Goal: Information Seeking & Learning: Compare options

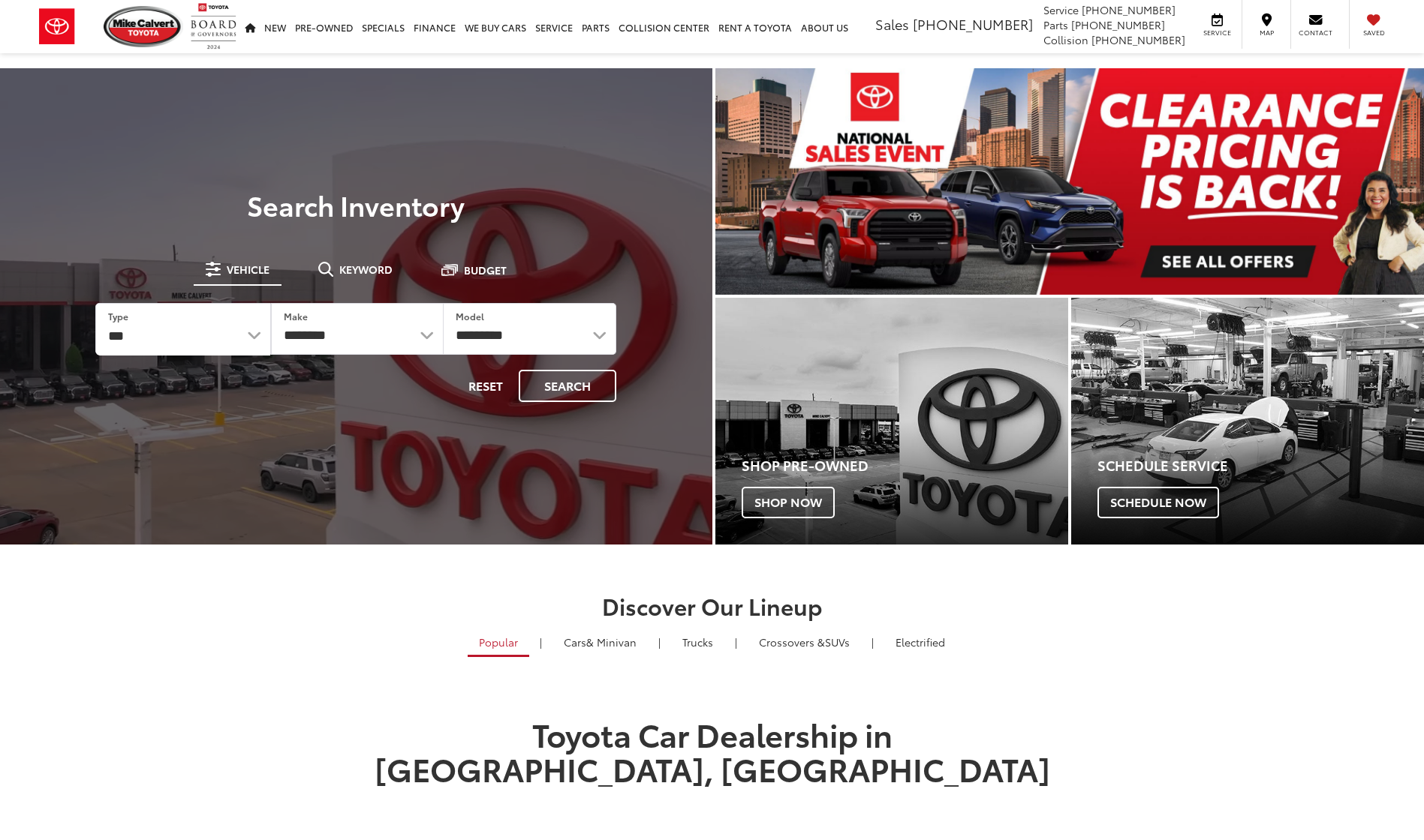
select select "******"
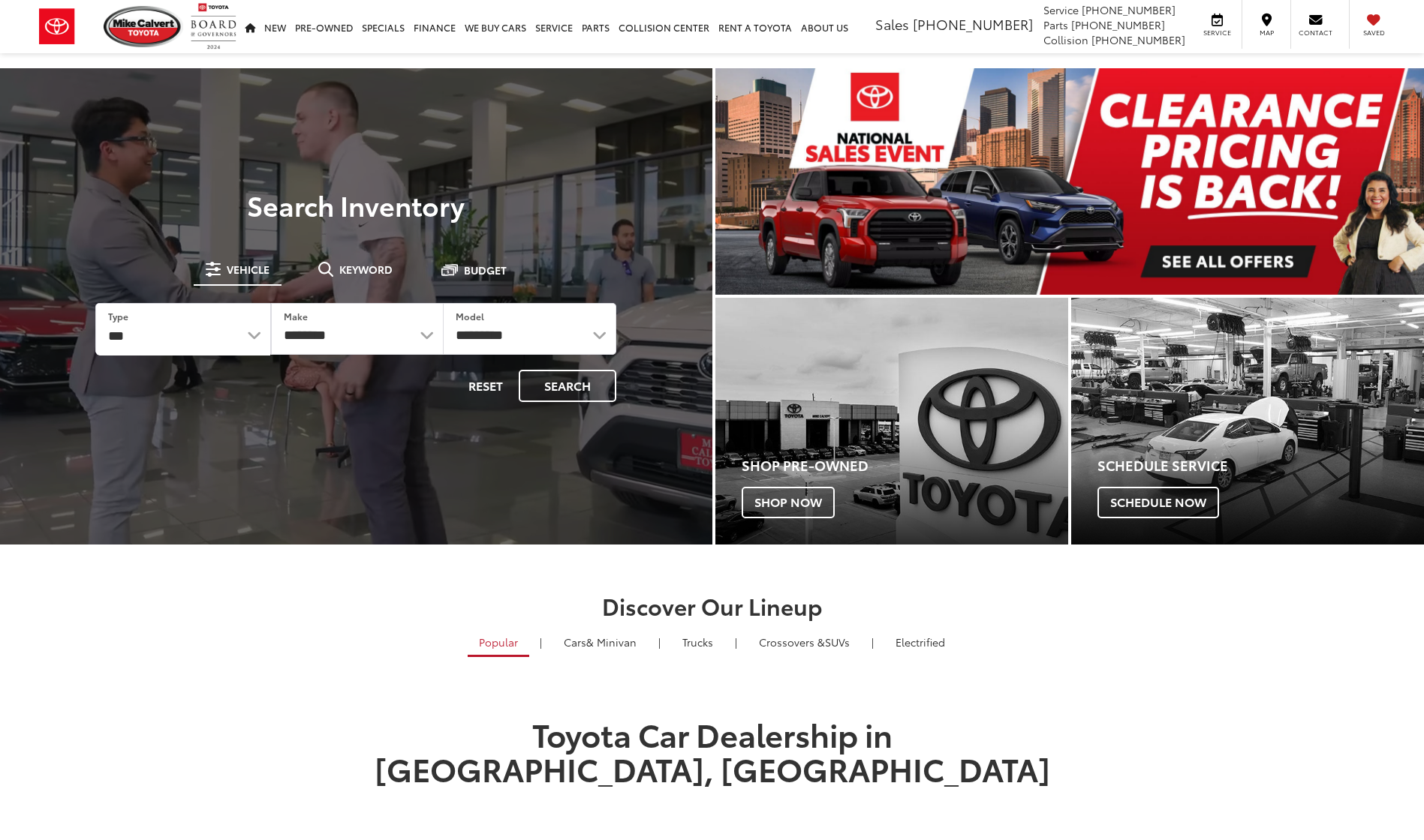
click at [96, 303] on select "*** *** **** *********" at bounding box center [182, 330] width 173 height 52
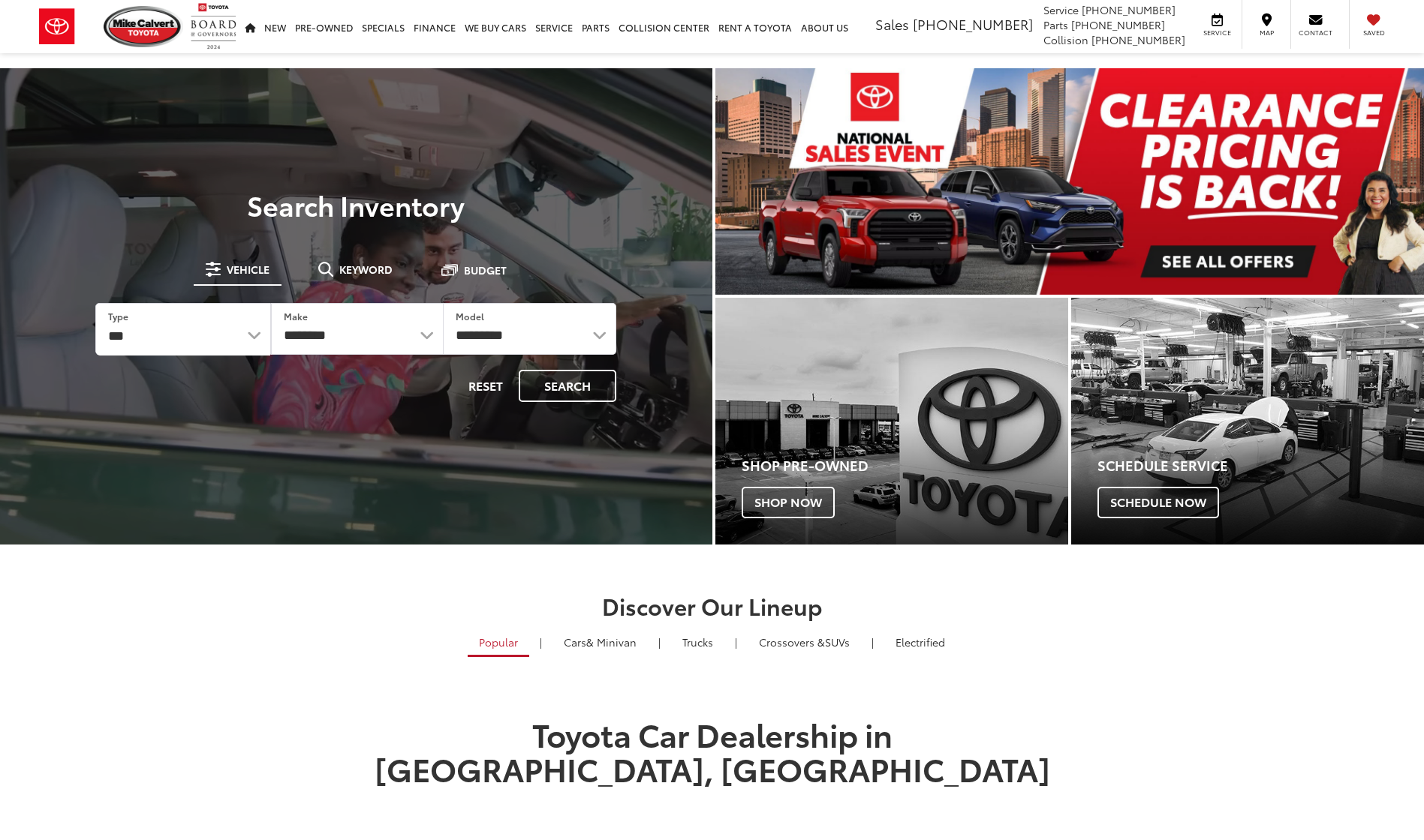
select select "******"
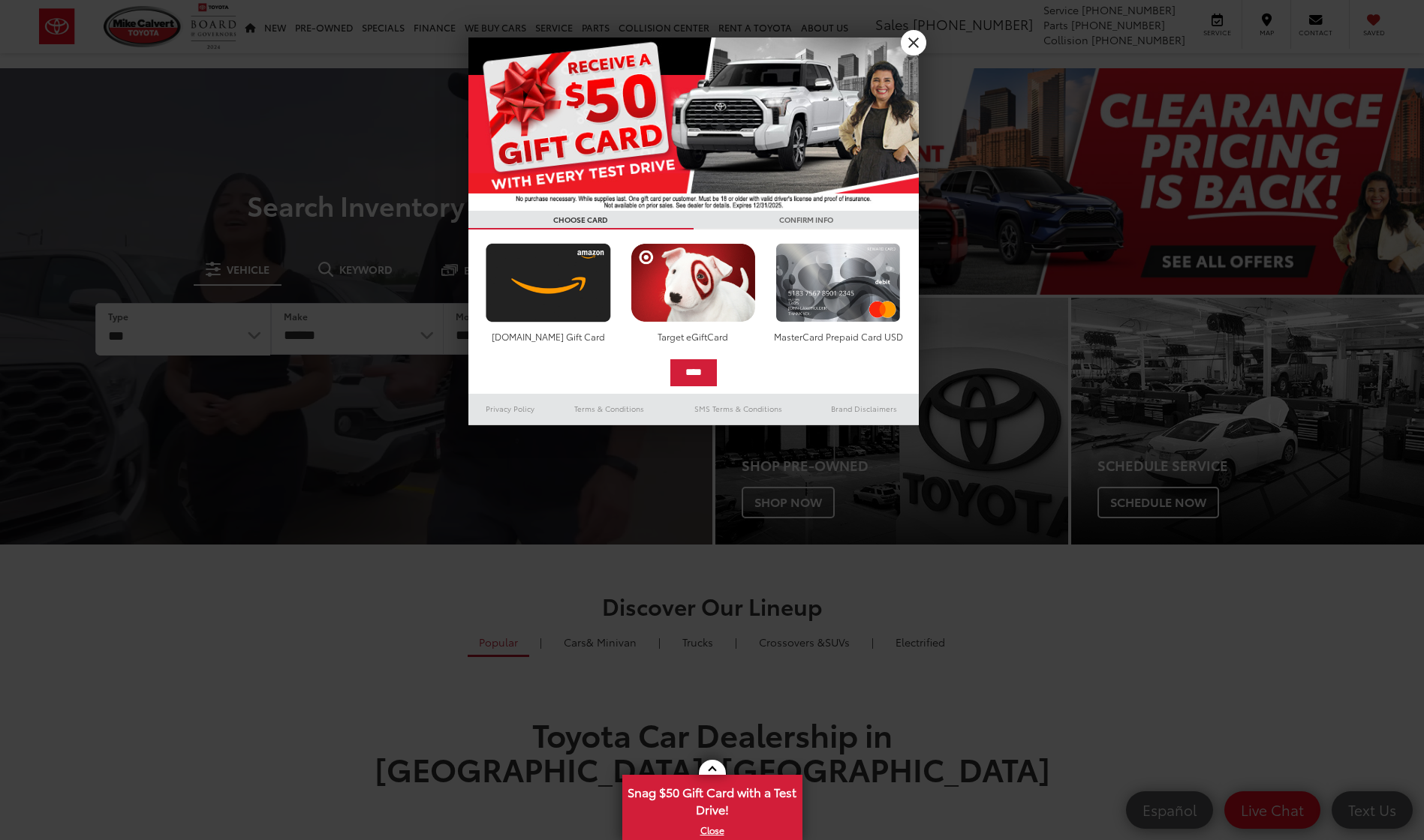
click at [517, 339] on div at bounding box center [712, 420] width 1424 height 840
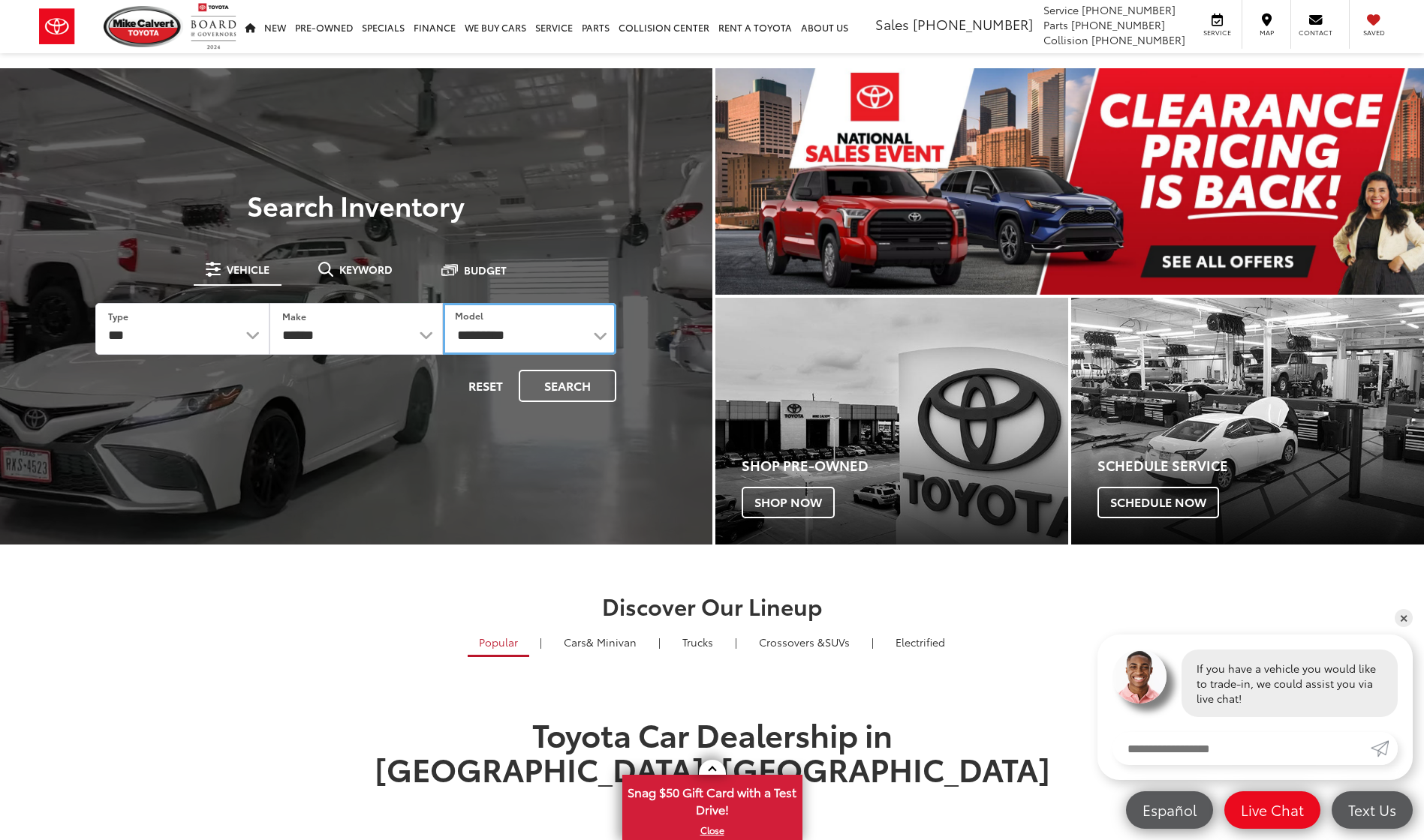
click at [598, 337] on select "**********" at bounding box center [529, 330] width 173 height 52
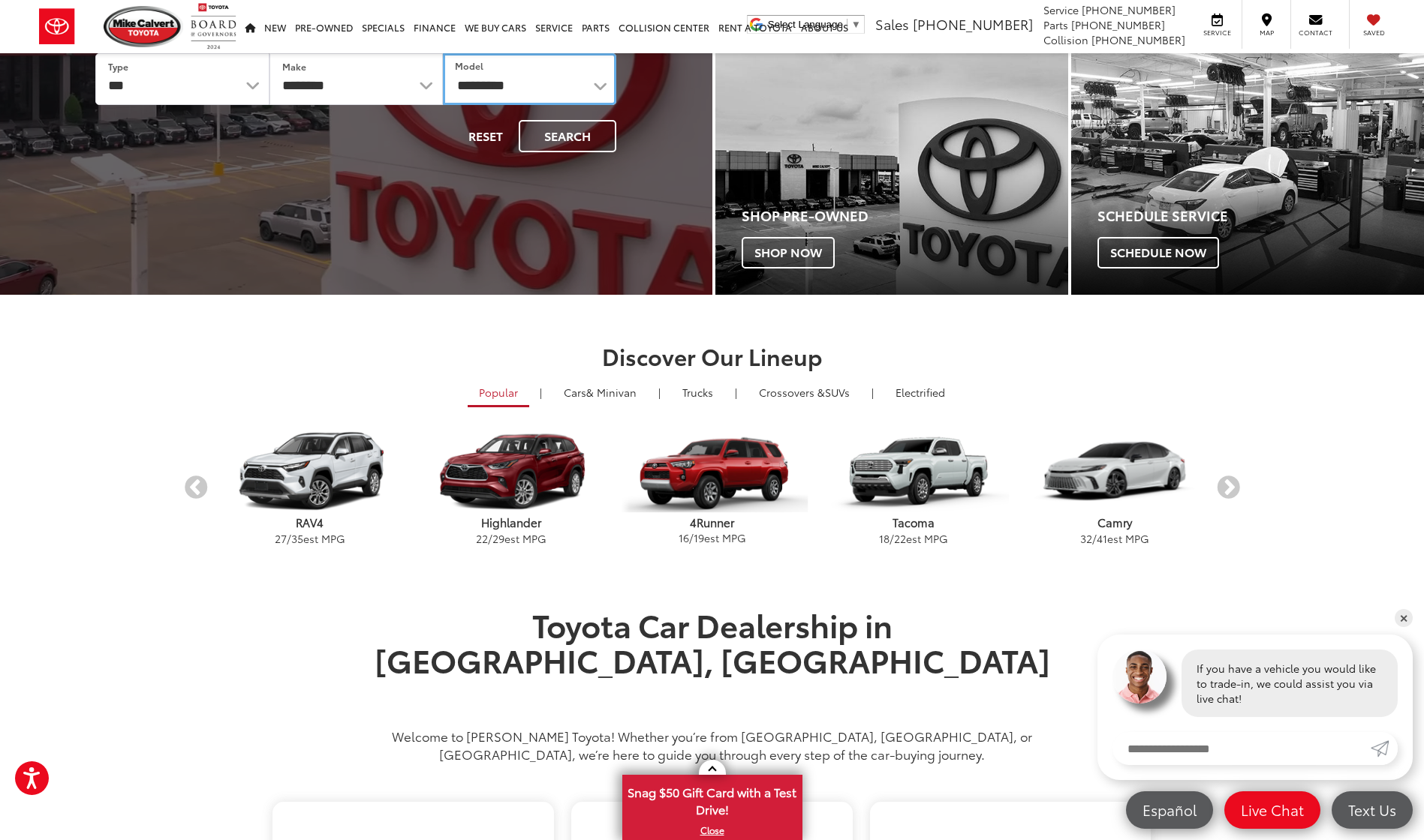
click at [505, 86] on select "**********" at bounding box center [529, 79] width 173 height 52
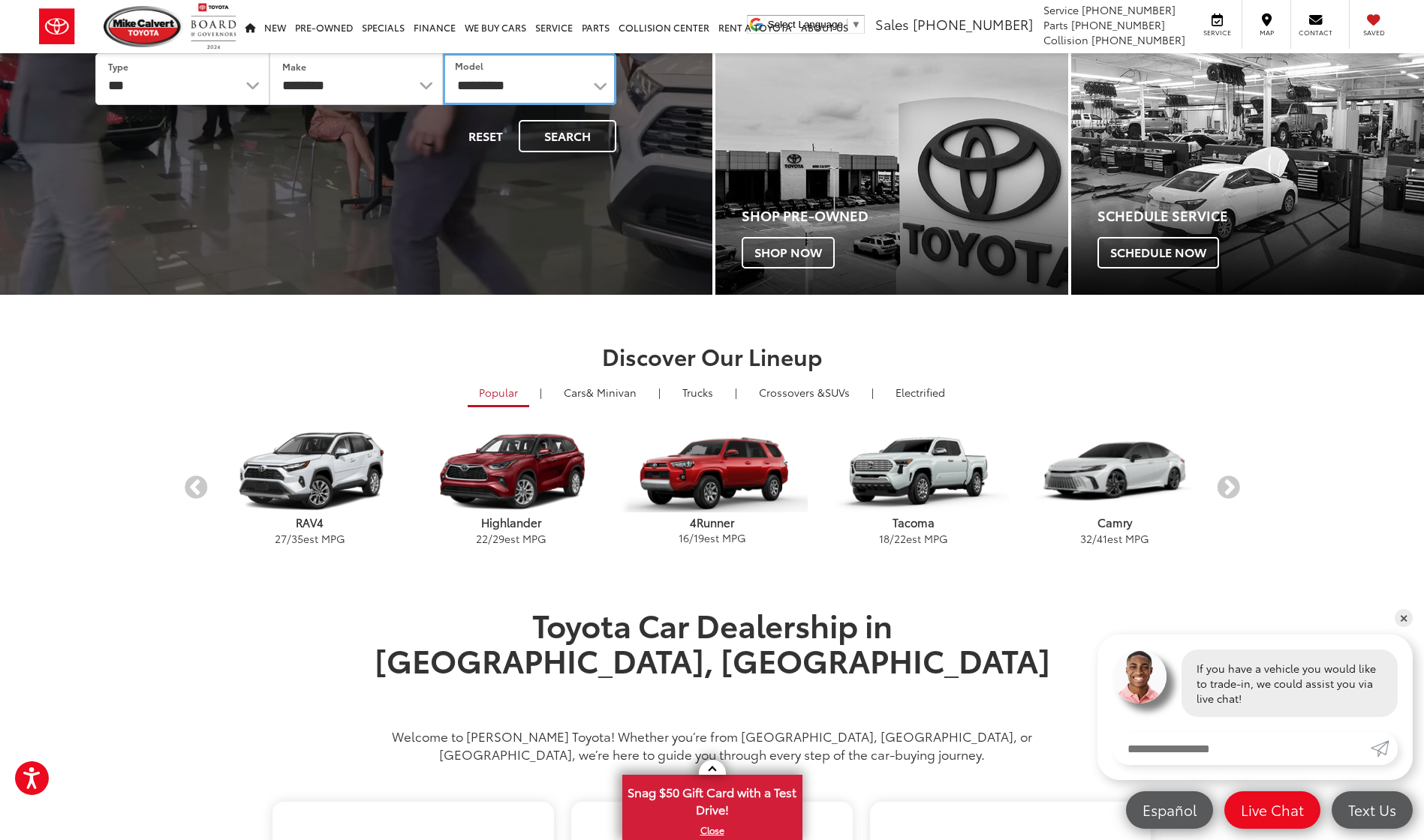
select select "******"
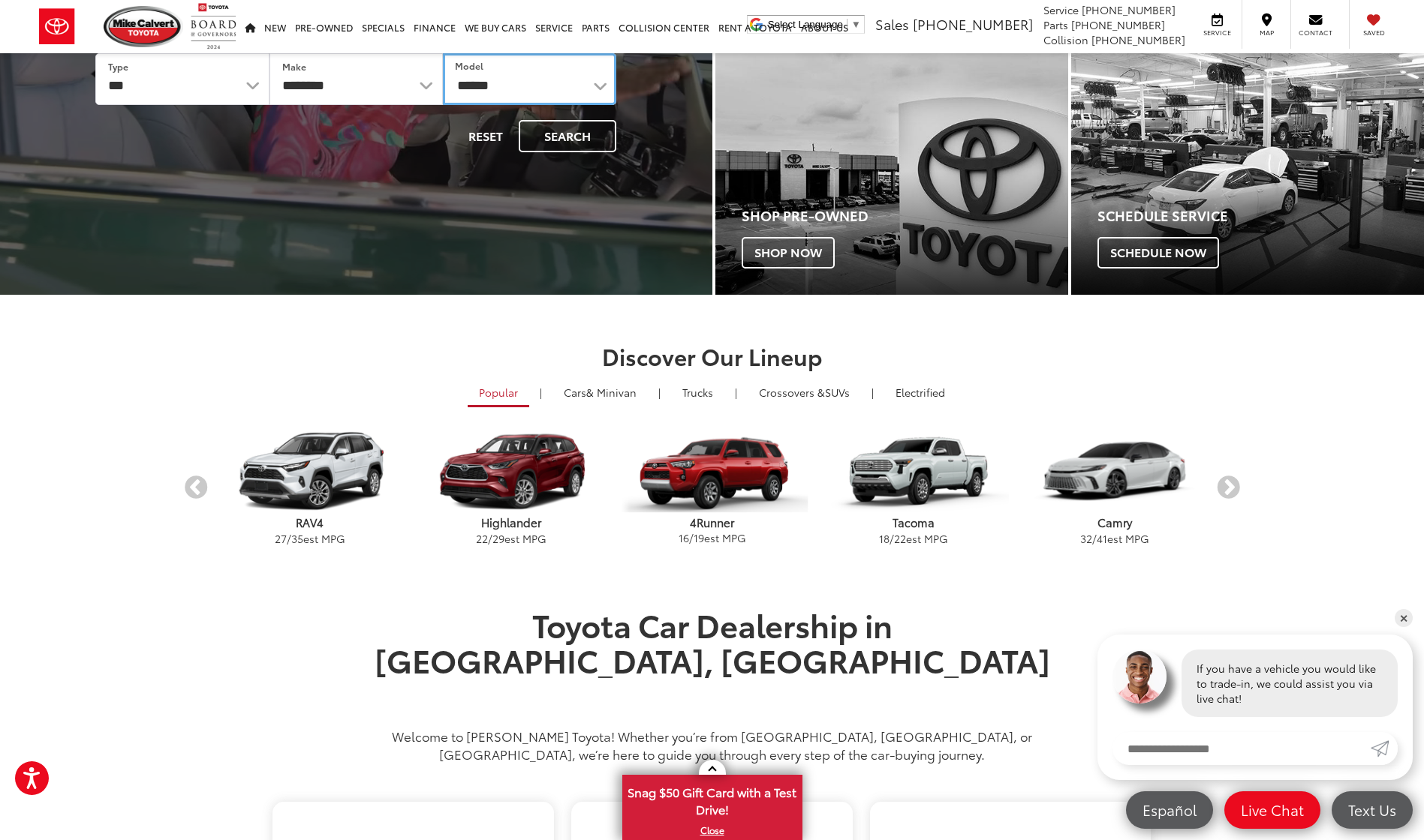
click at [443, 53] on select "**********" at bounding box center [529, 79] width 173 height 52
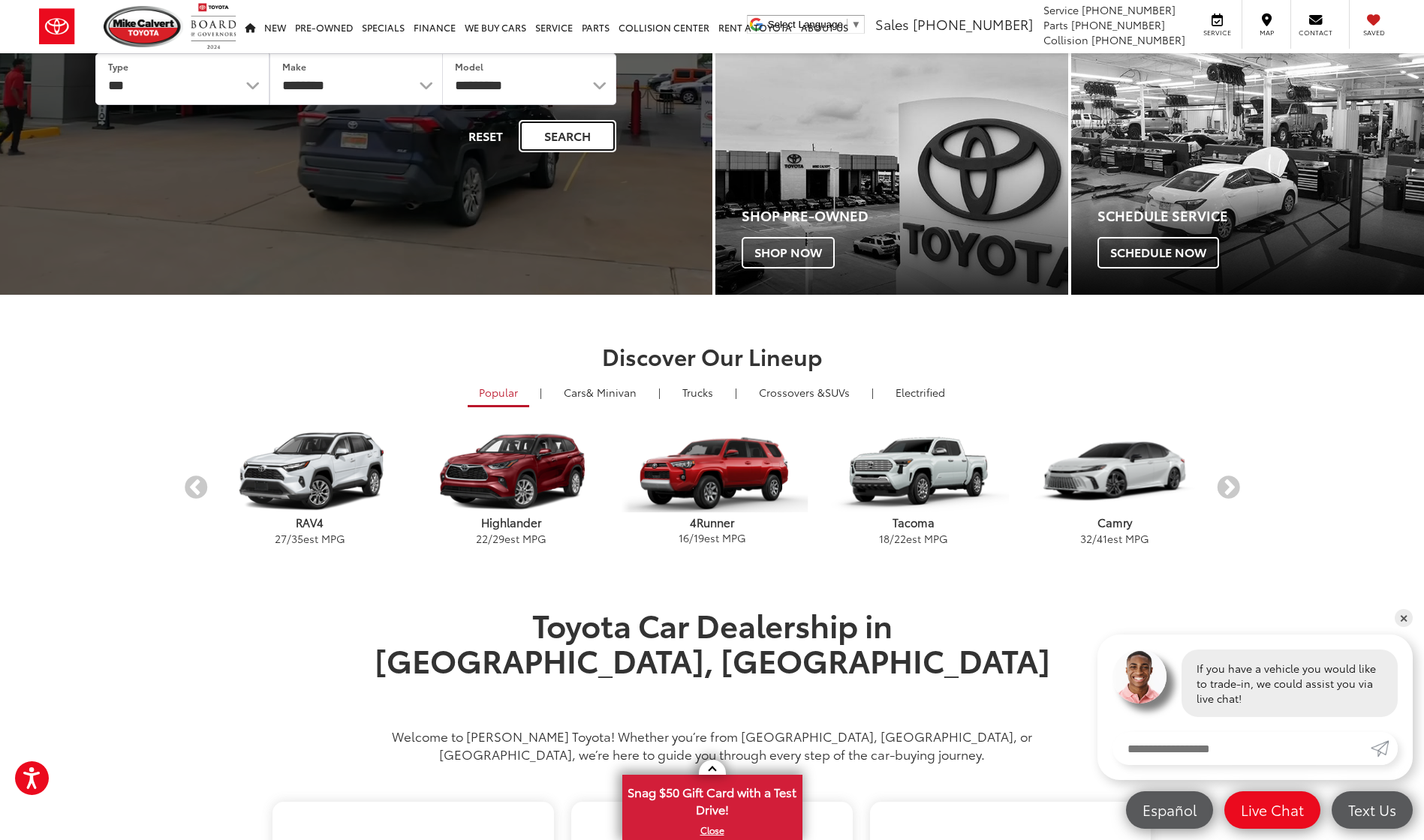
click at [610, 135] on button "Search" at bounding box center [567, 136] width 97 height 32
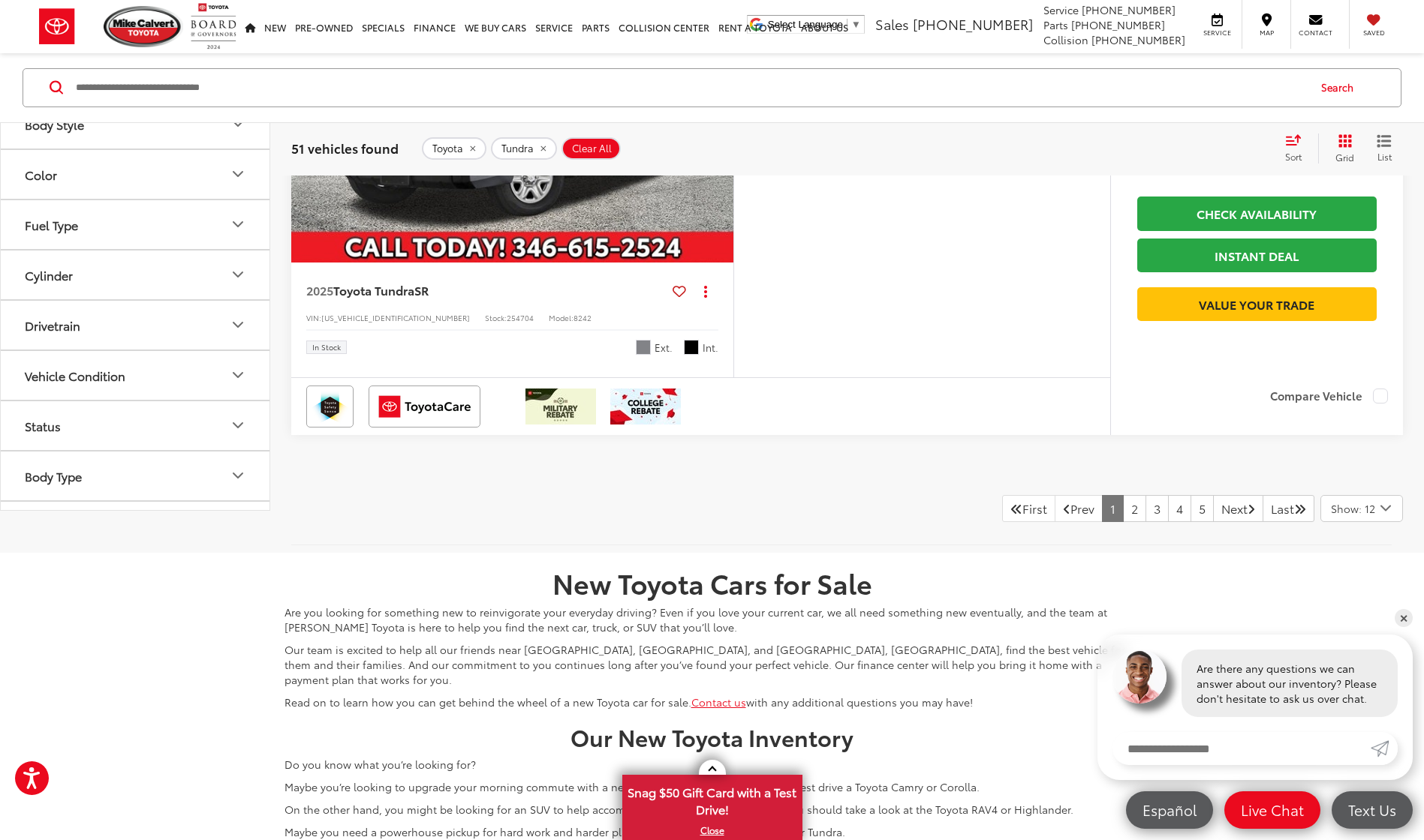
scroll to position [6251, 0]
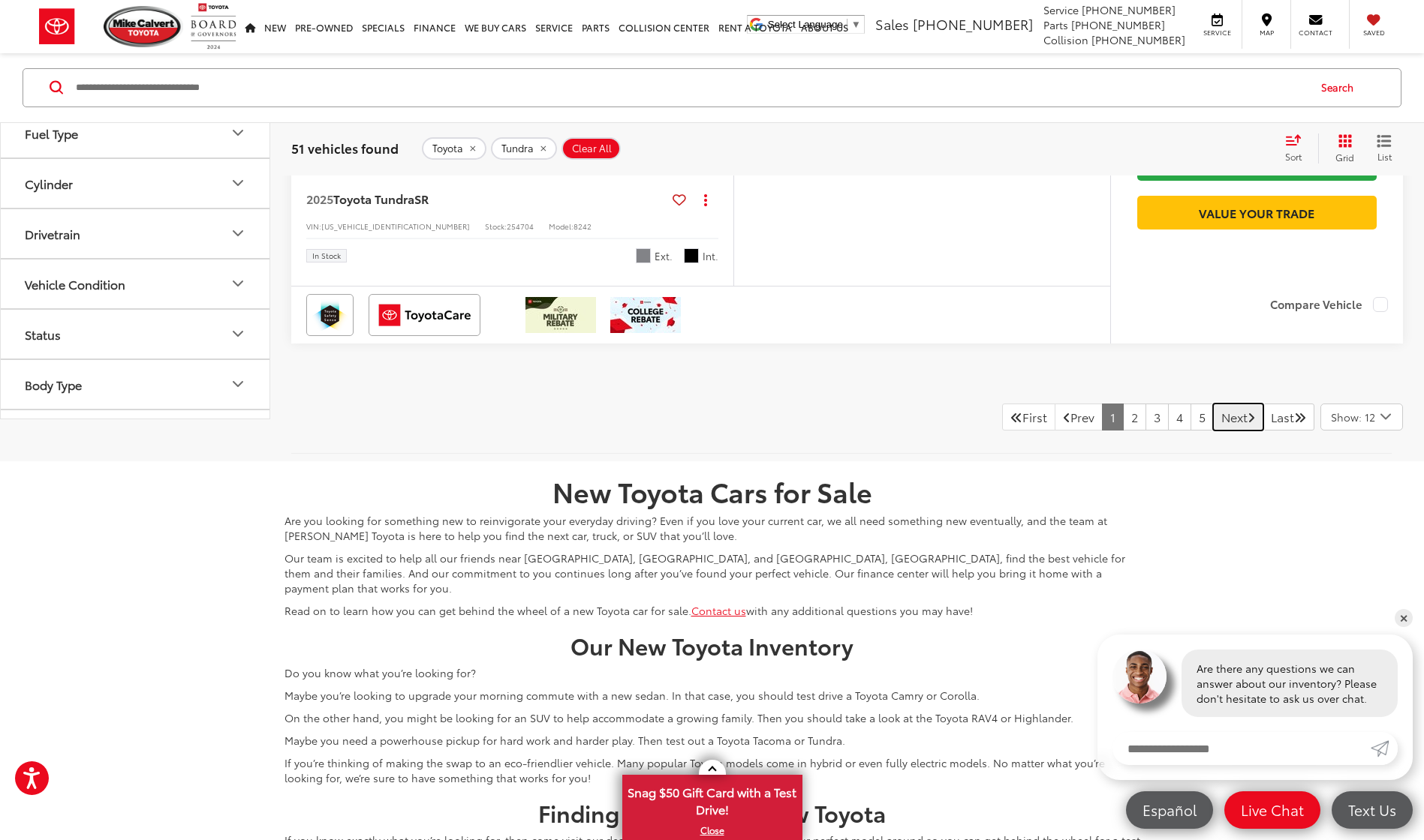
click at [1227, 430] on link "Next" at bounding box center [1238, 417] width 50 height 27
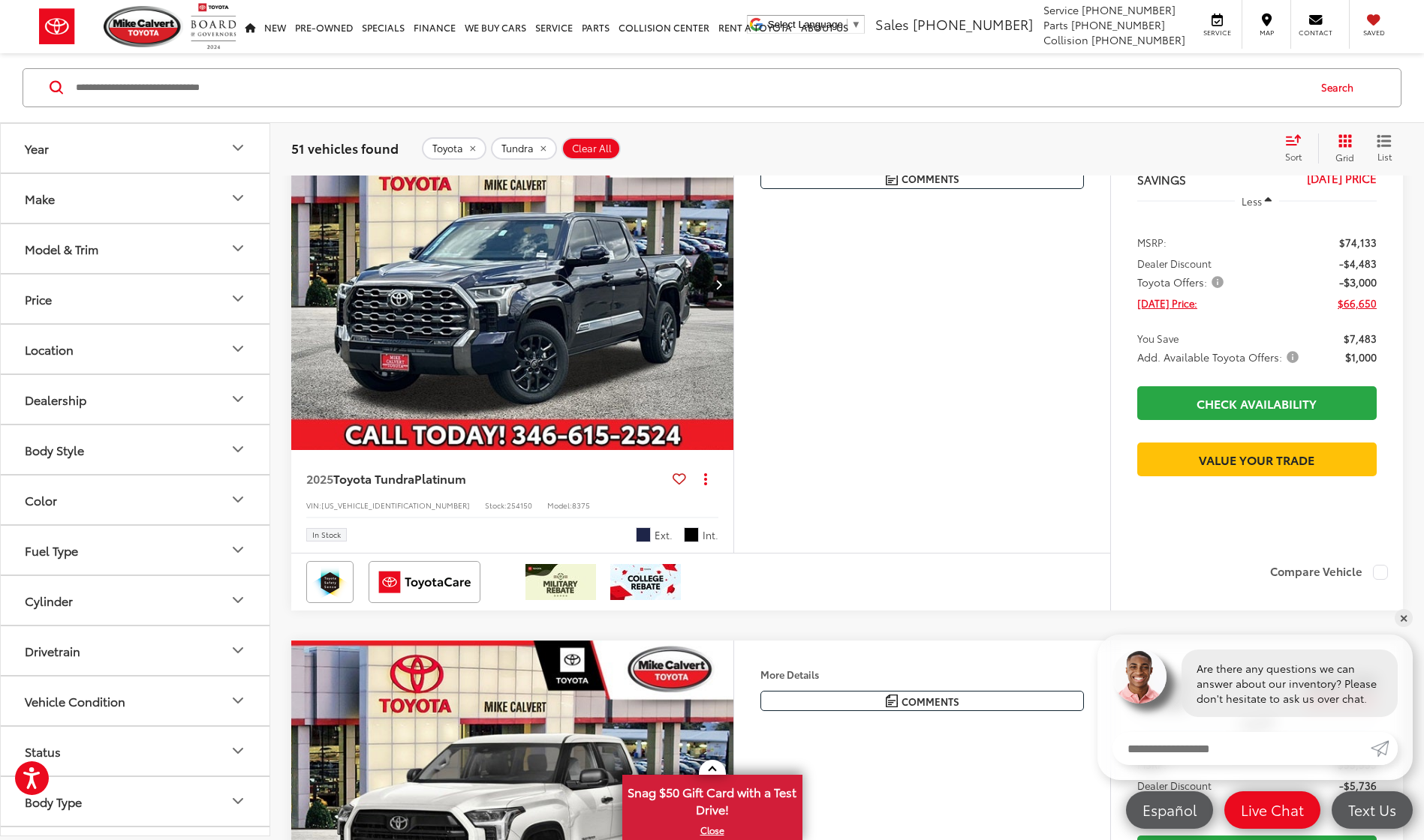
scroll to position [143, 0]
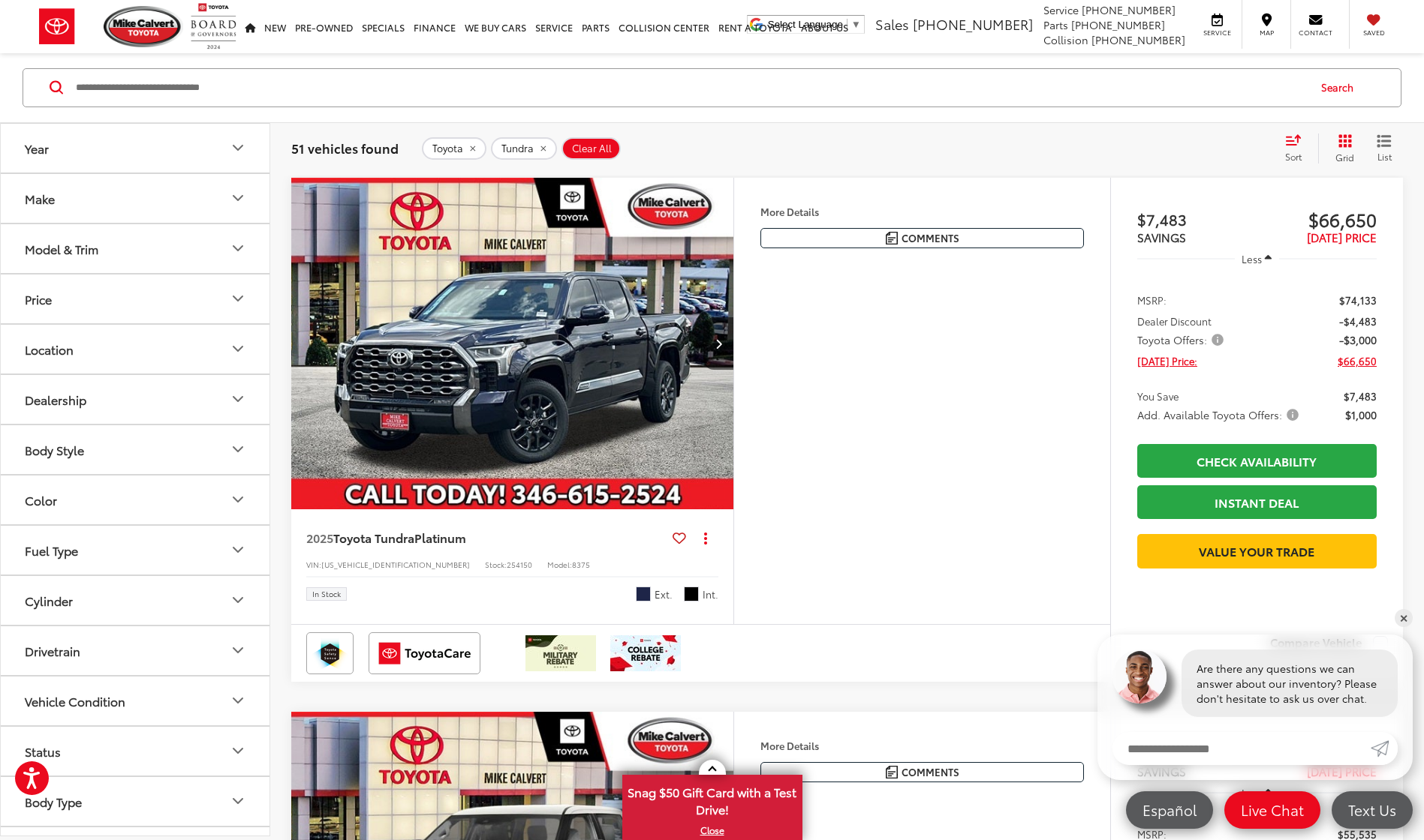
click at [556, 390] on img "2025 Toyota Tundra Platinum 0" at bounding box center [512, 343] width 445 height 333
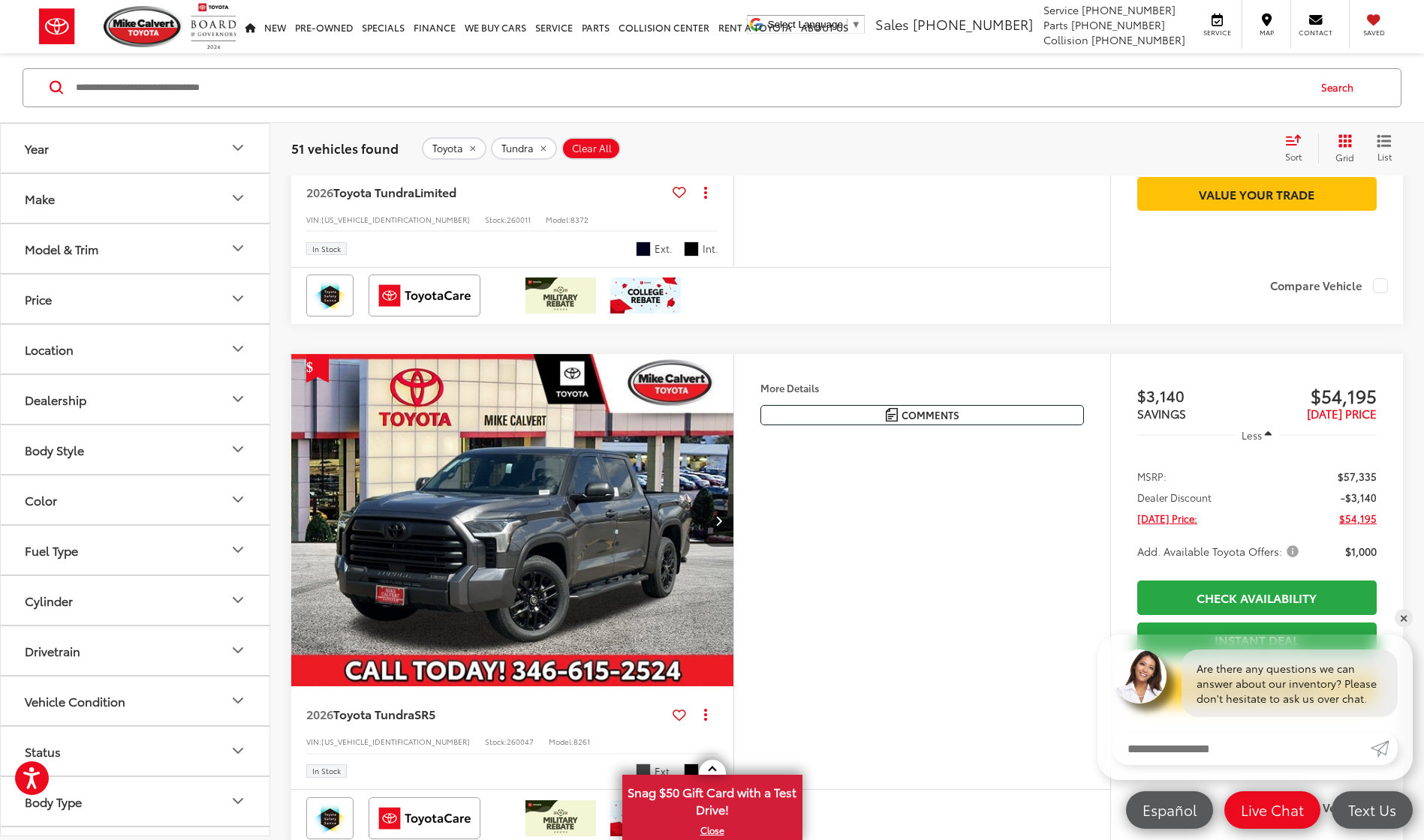
scroll to position [2802, 0]
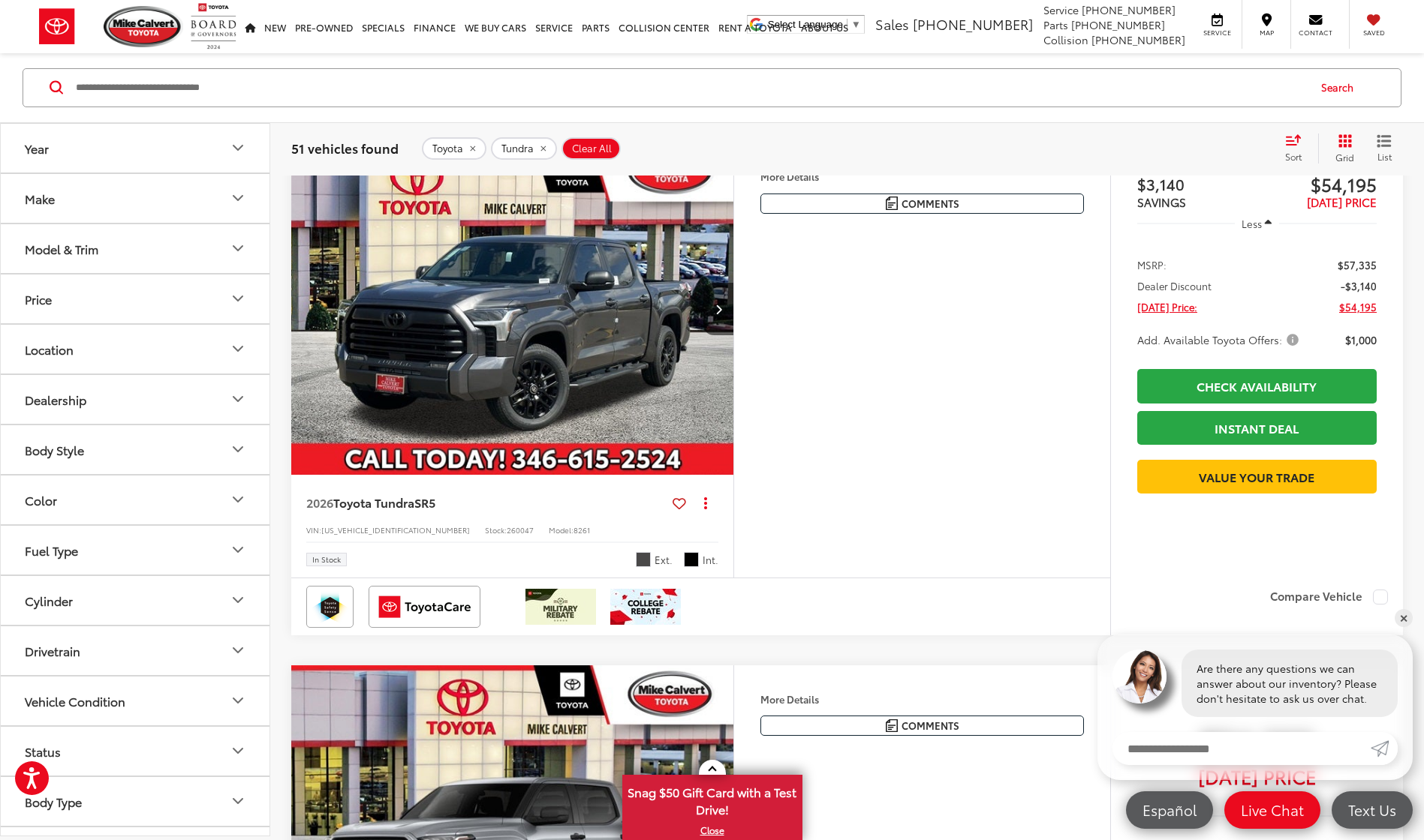
click at [567, 476] on img "2026 Toyota Tundra SR5 0" at bounding box center [512, 309] width 445 height 333
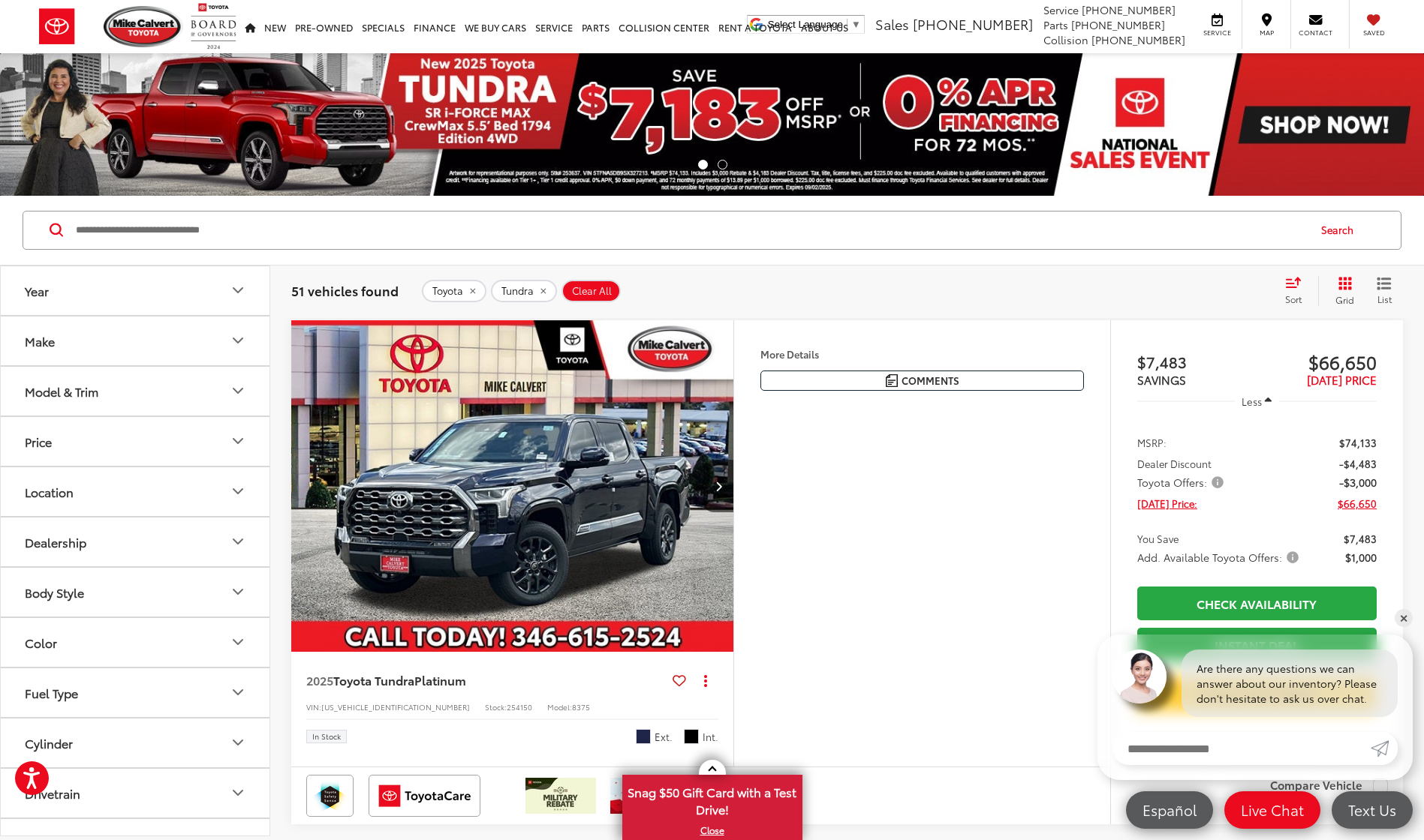
click at [796, 122] on img at bounding box center [712, 124] width 1424 height 143
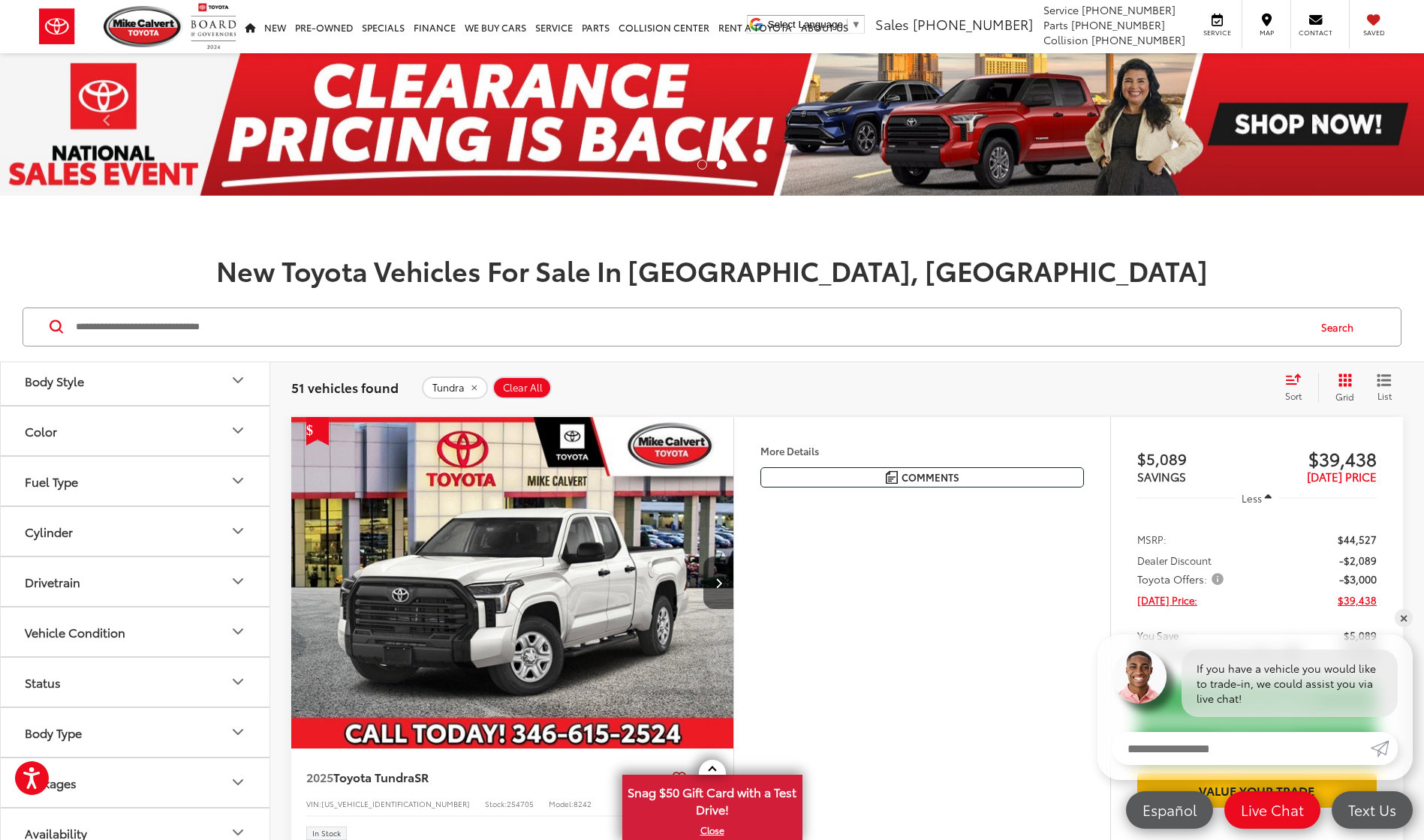
scroll to position [142, 0]
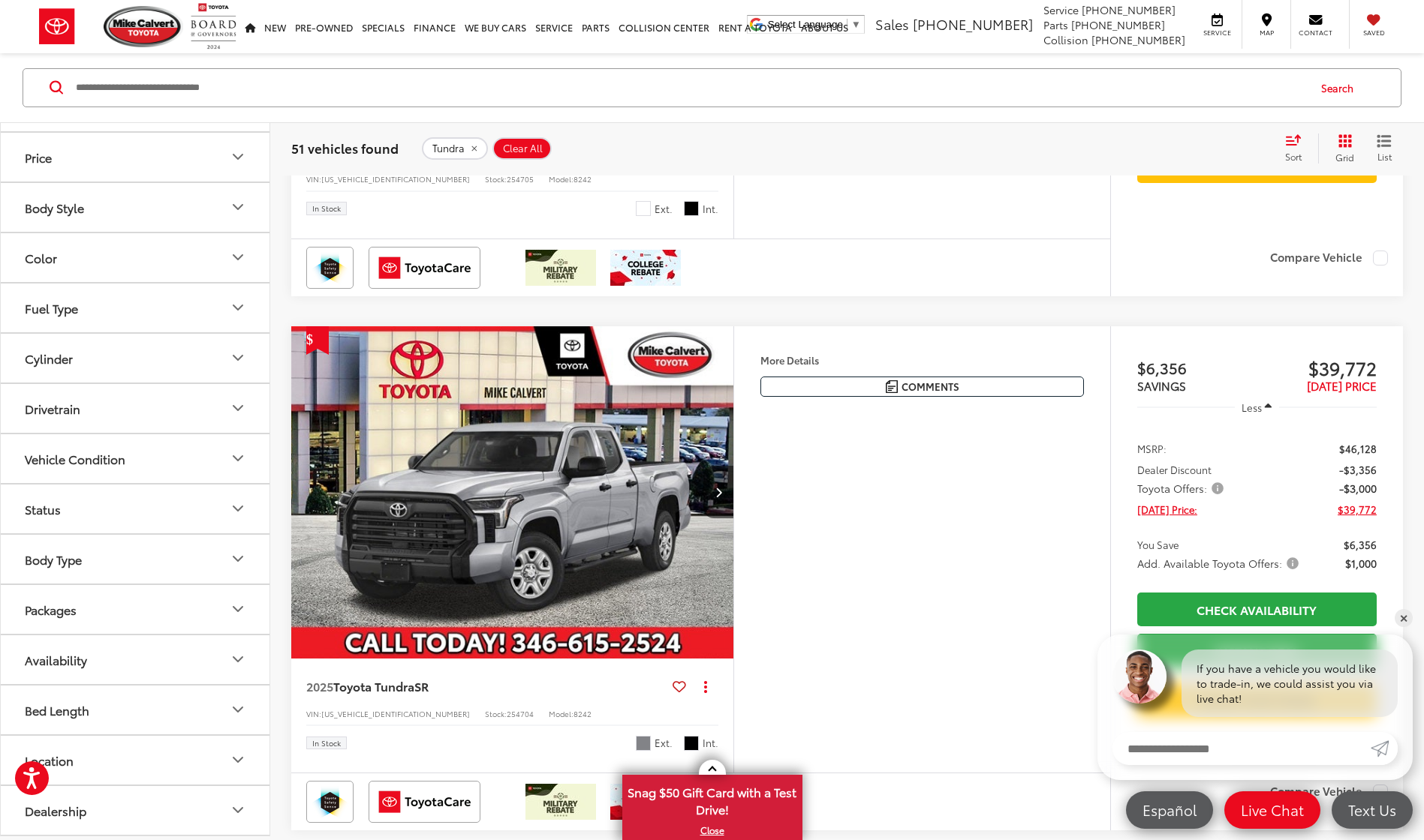
click at [141, 417] on button "Drivetrain" at bounding box center [136, 409] width 271 height 49
click at [44, 465] on label "4WD (6)" at bounding box center [50, 470] width 63 height 24
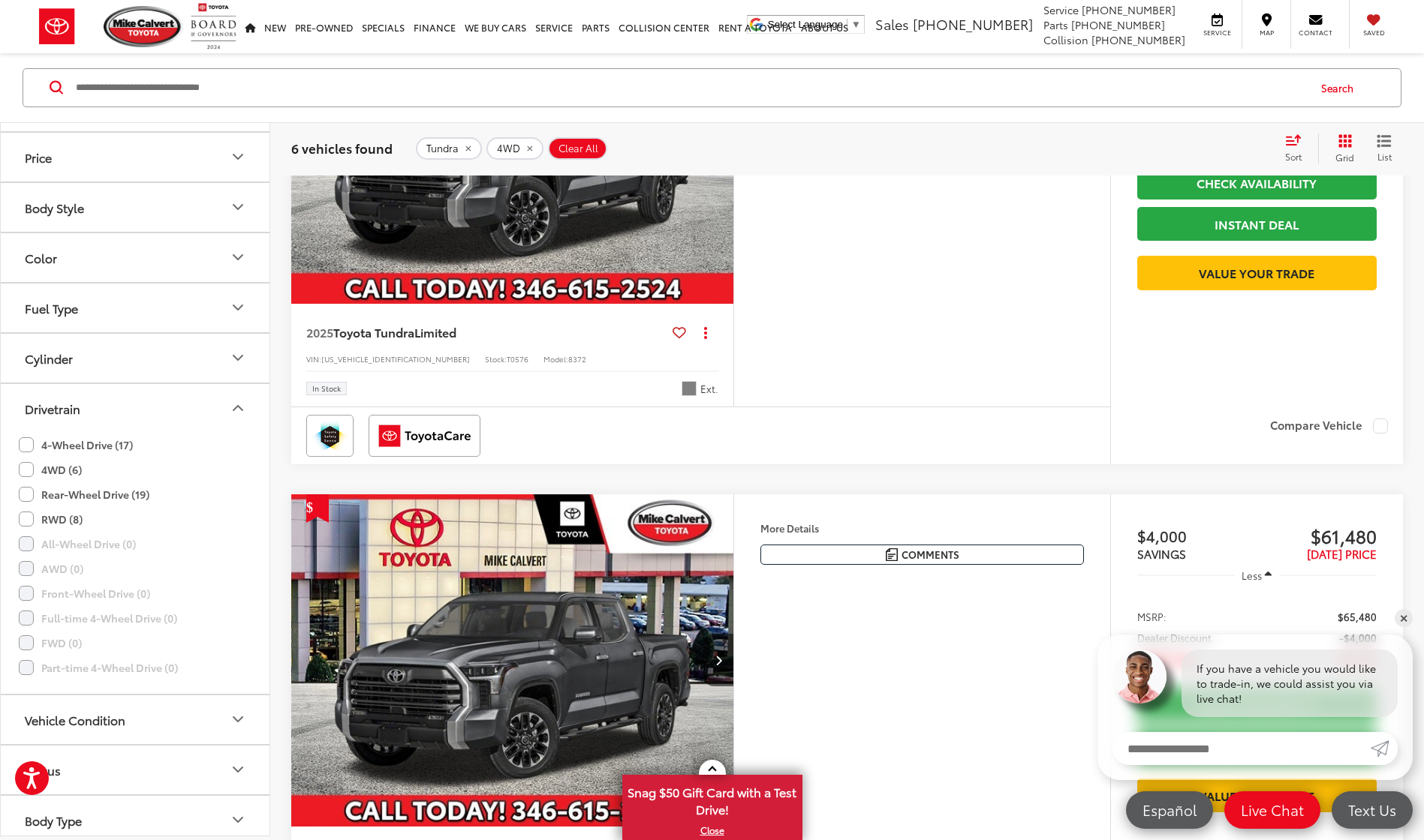
scroll to position [1740, 0]
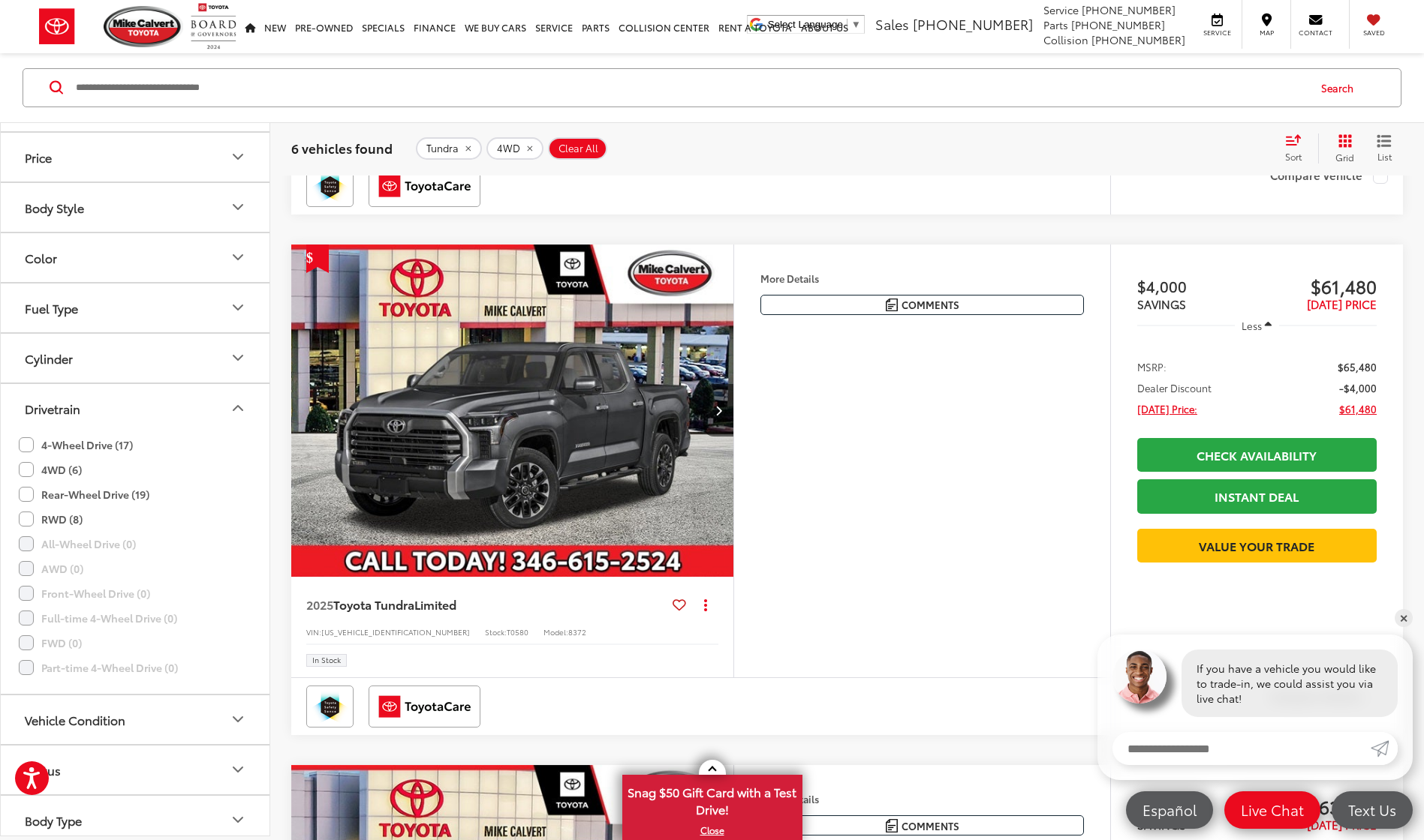
click at [435, 484] on img "2025 Toyota Tundra Limited 0" at bounding box center [512, 410] width 445 height 333
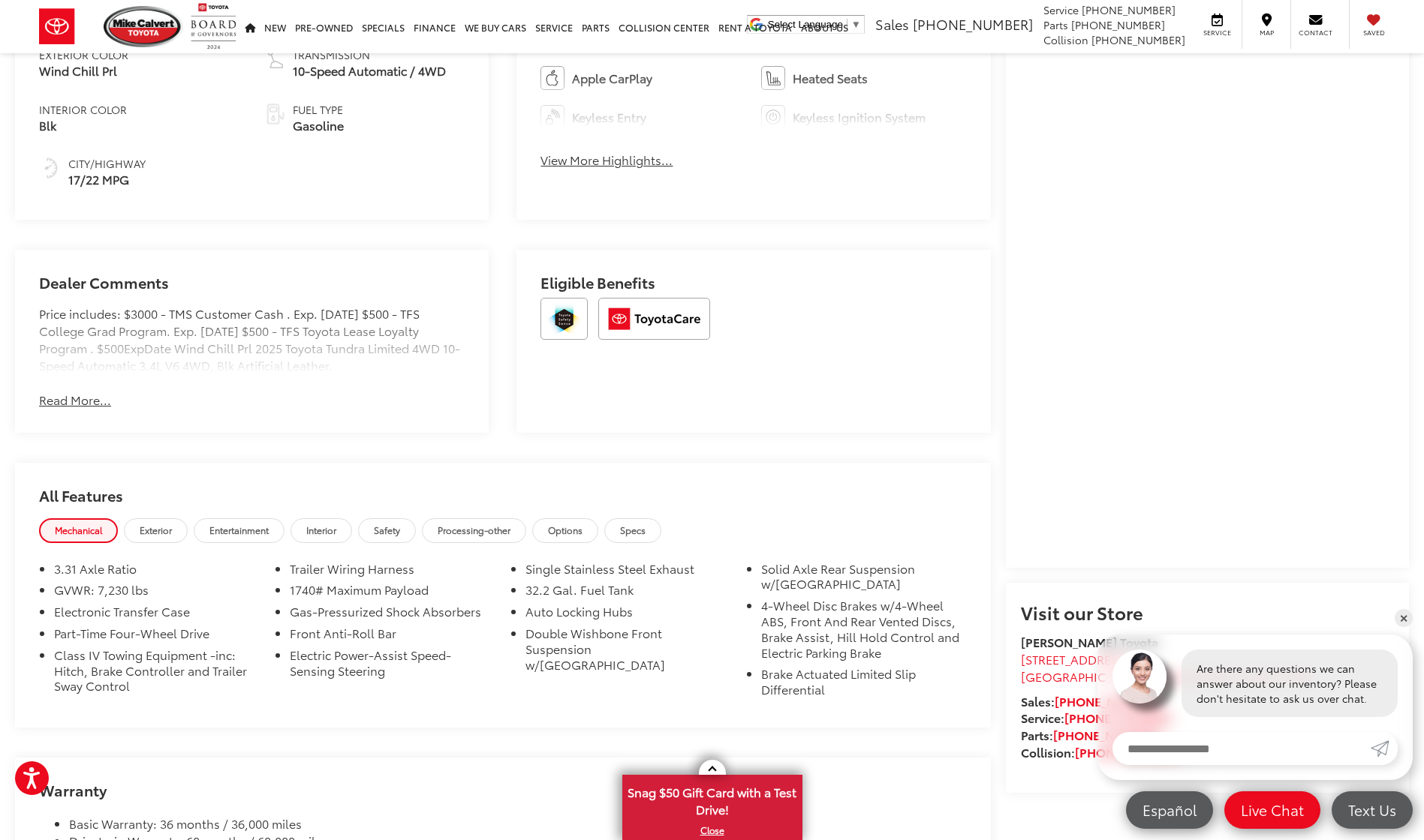
scroll to position [73, 0]
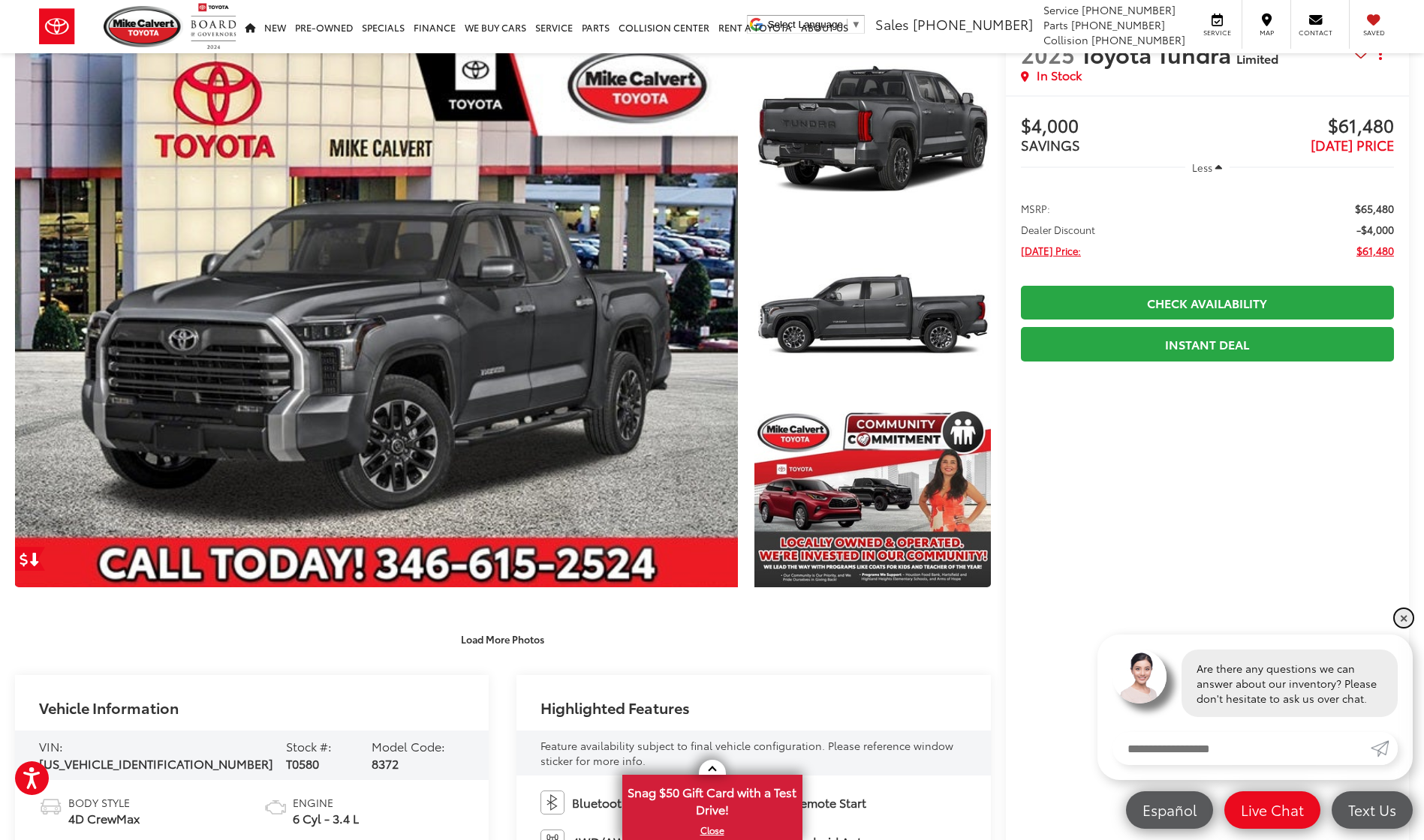
click at [1407, 619] on link "✕" at bounding box center [1403, 618] width 18 height 18
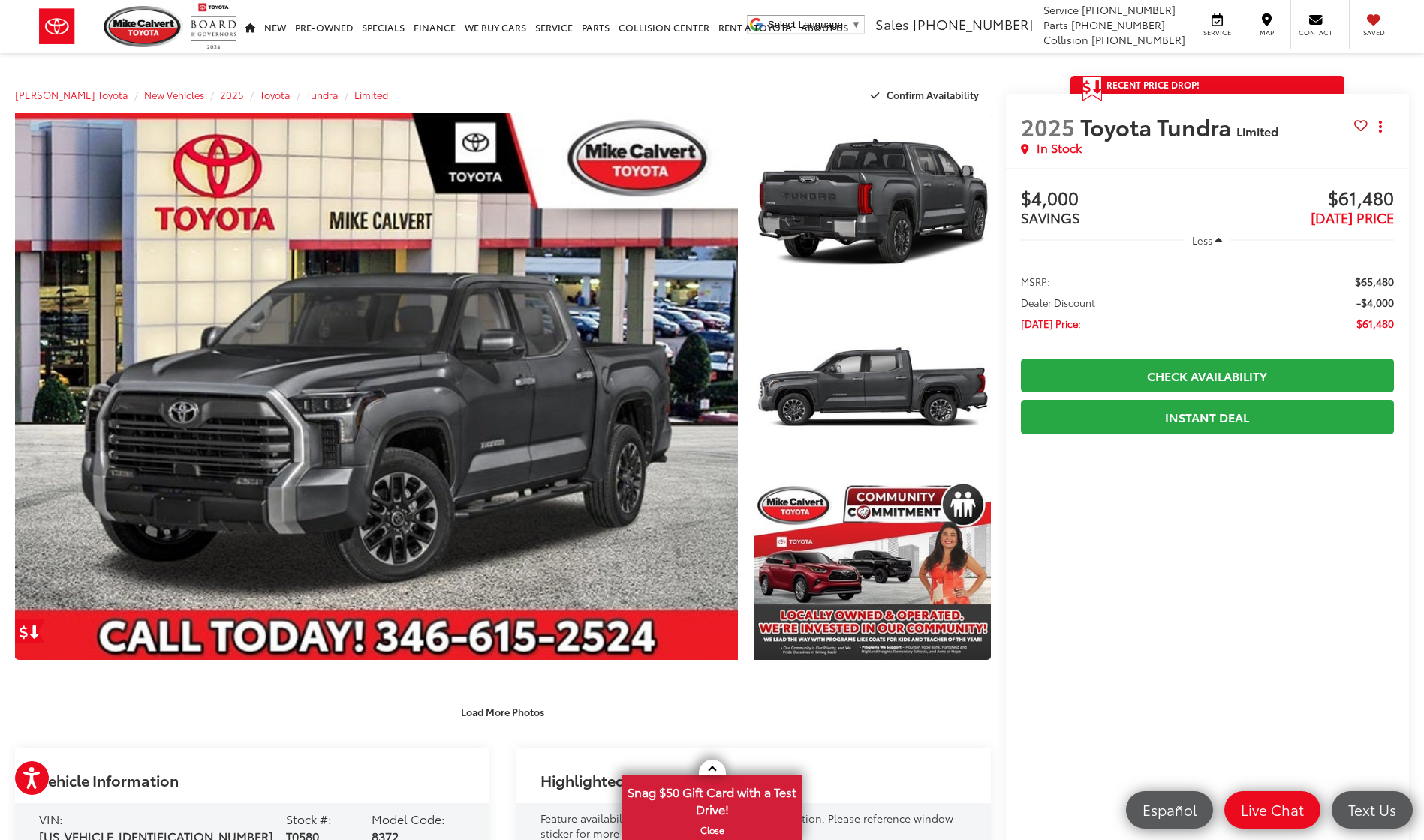
scroll to position [250, 0]
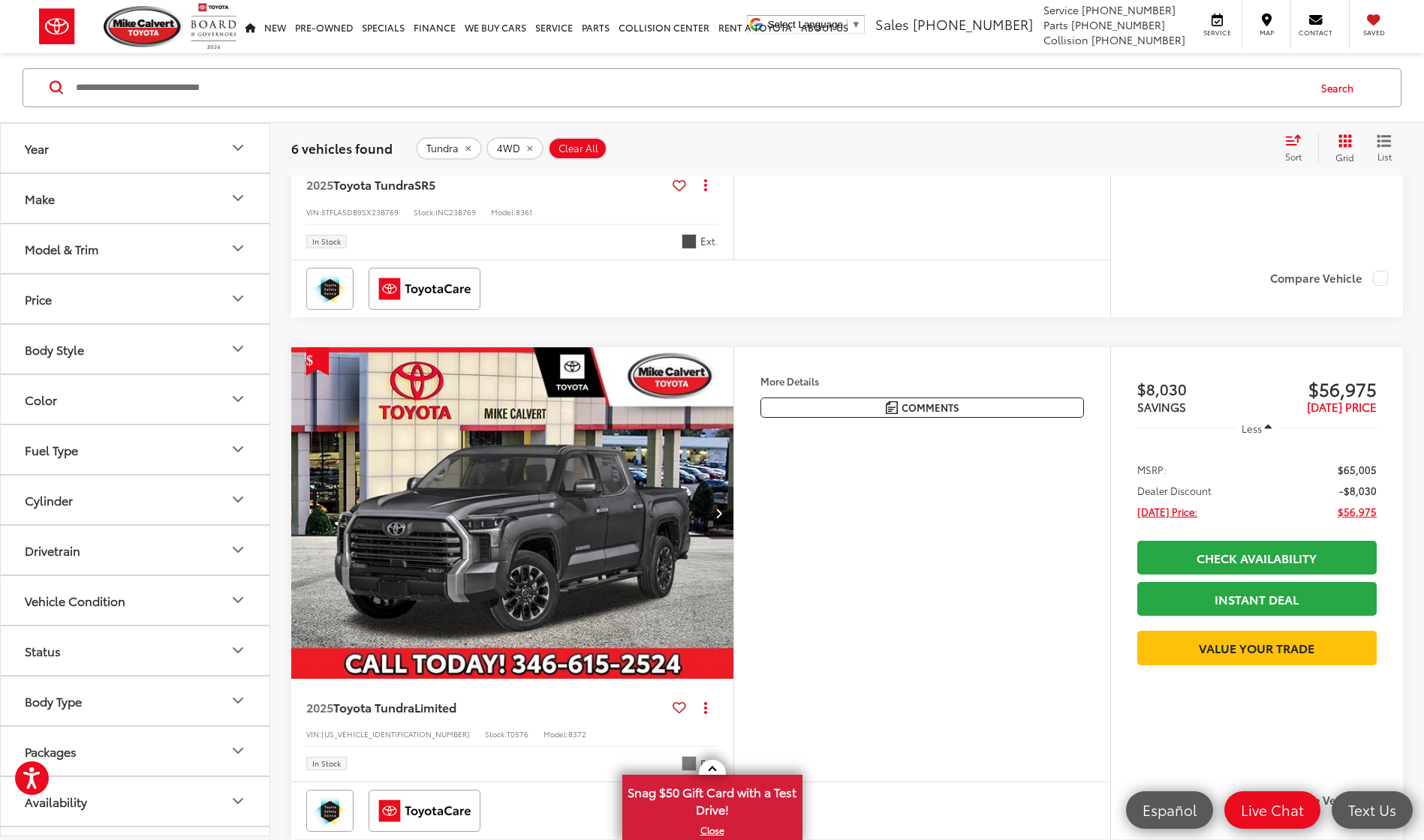
scroll to position [1239, 0]
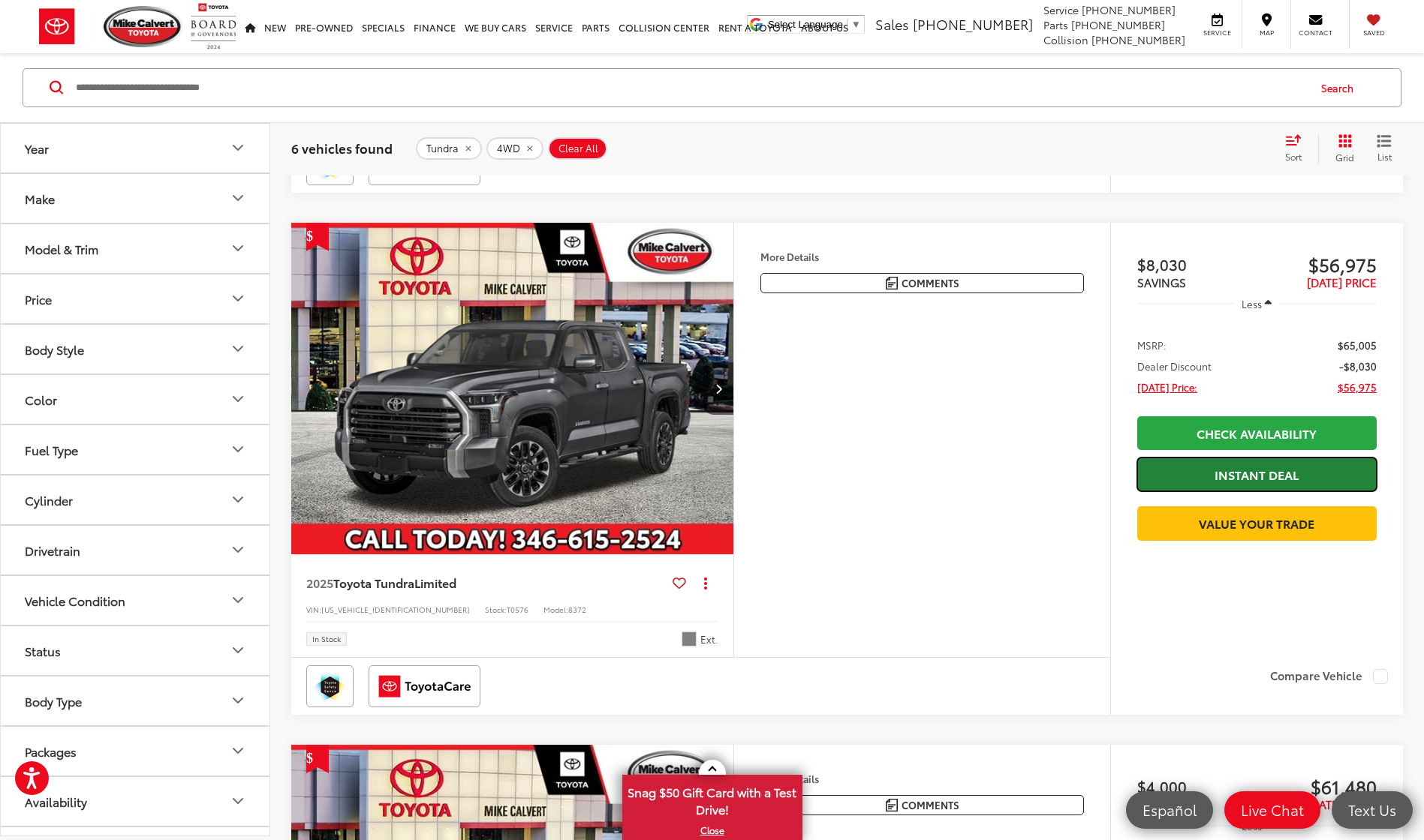
click at [1267, 464] on link "Instant Deal" at bounding box center [1256, 474] width 239 height 34
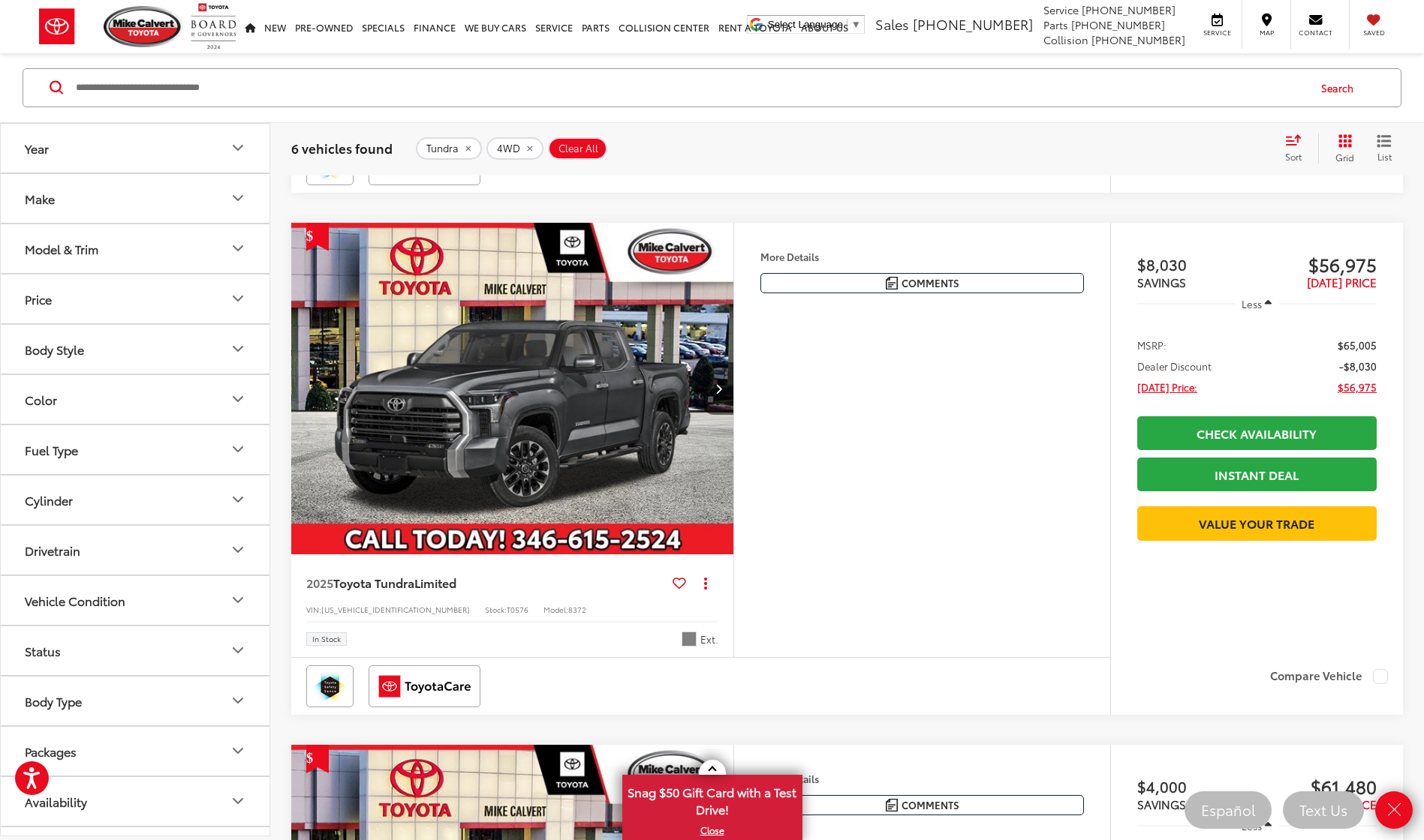
click at [1020, 550] on div "Features Bluetooth® Remote Start 4WD/AWD Android Auto Apple CarPlay Heated Seat…" at bounding box center [921, 440] width 377 height 435
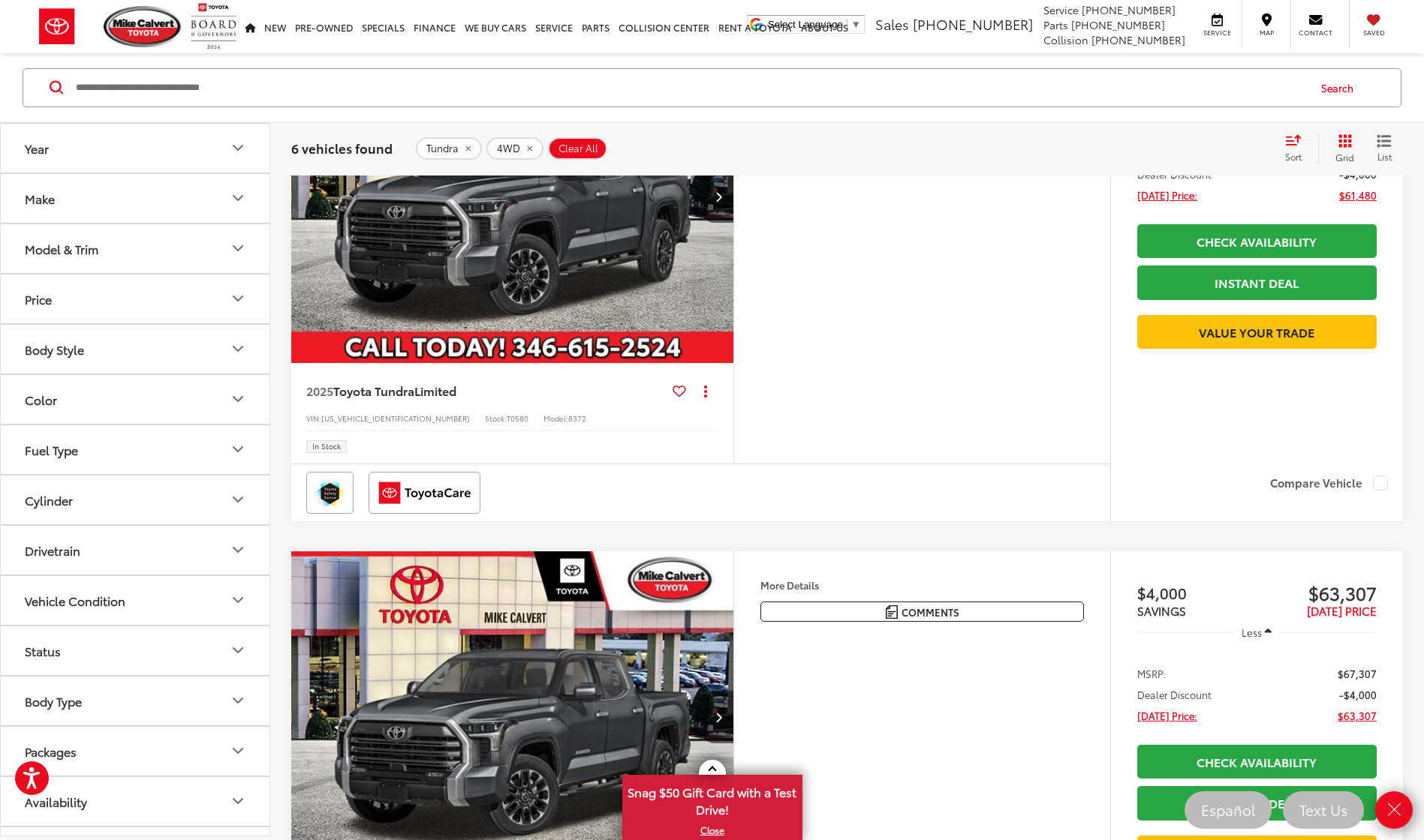
scroll to position [1990, 0]
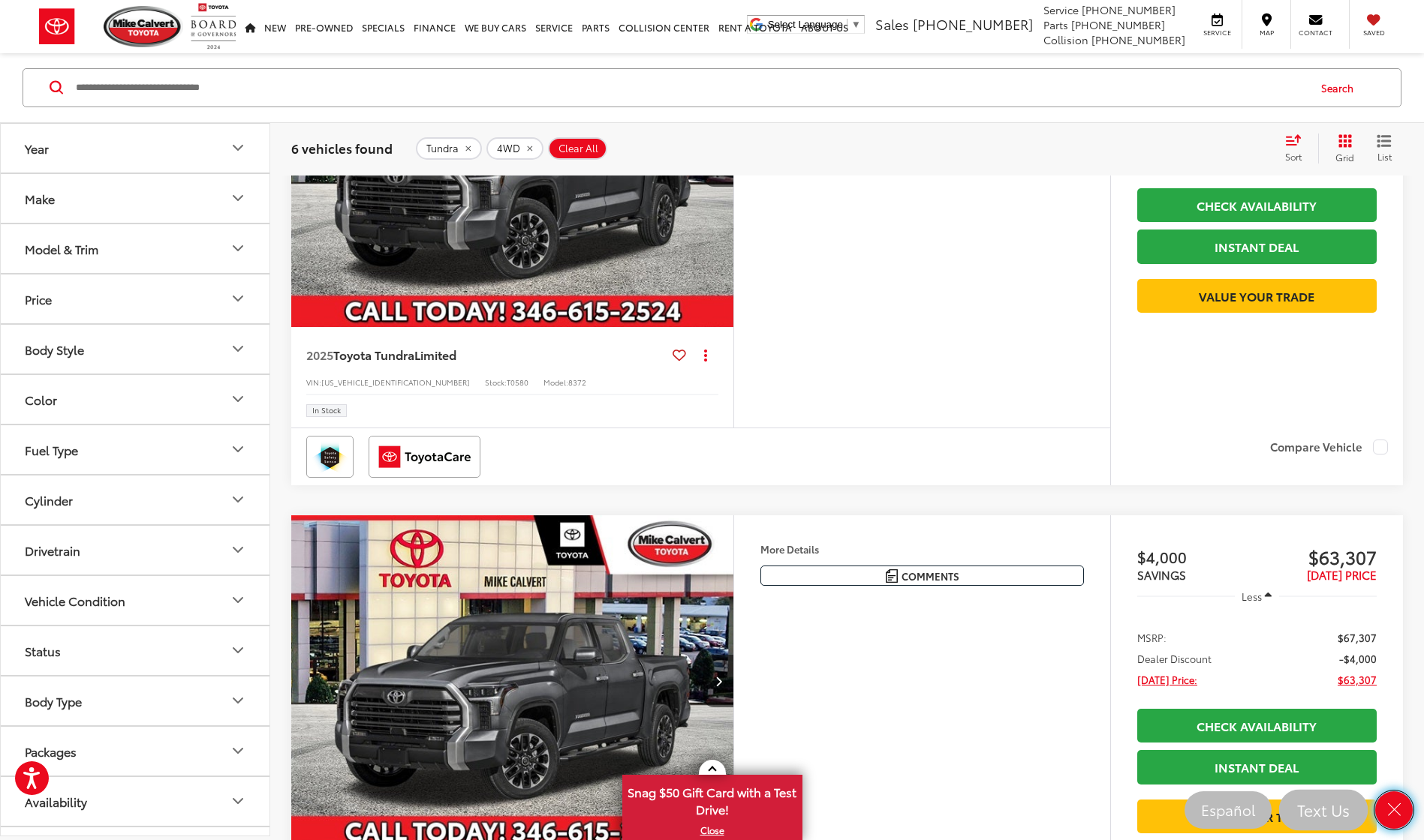
click at [1397, 798] on link "Close" at bounding box center [1394, 810] width 37 height 37
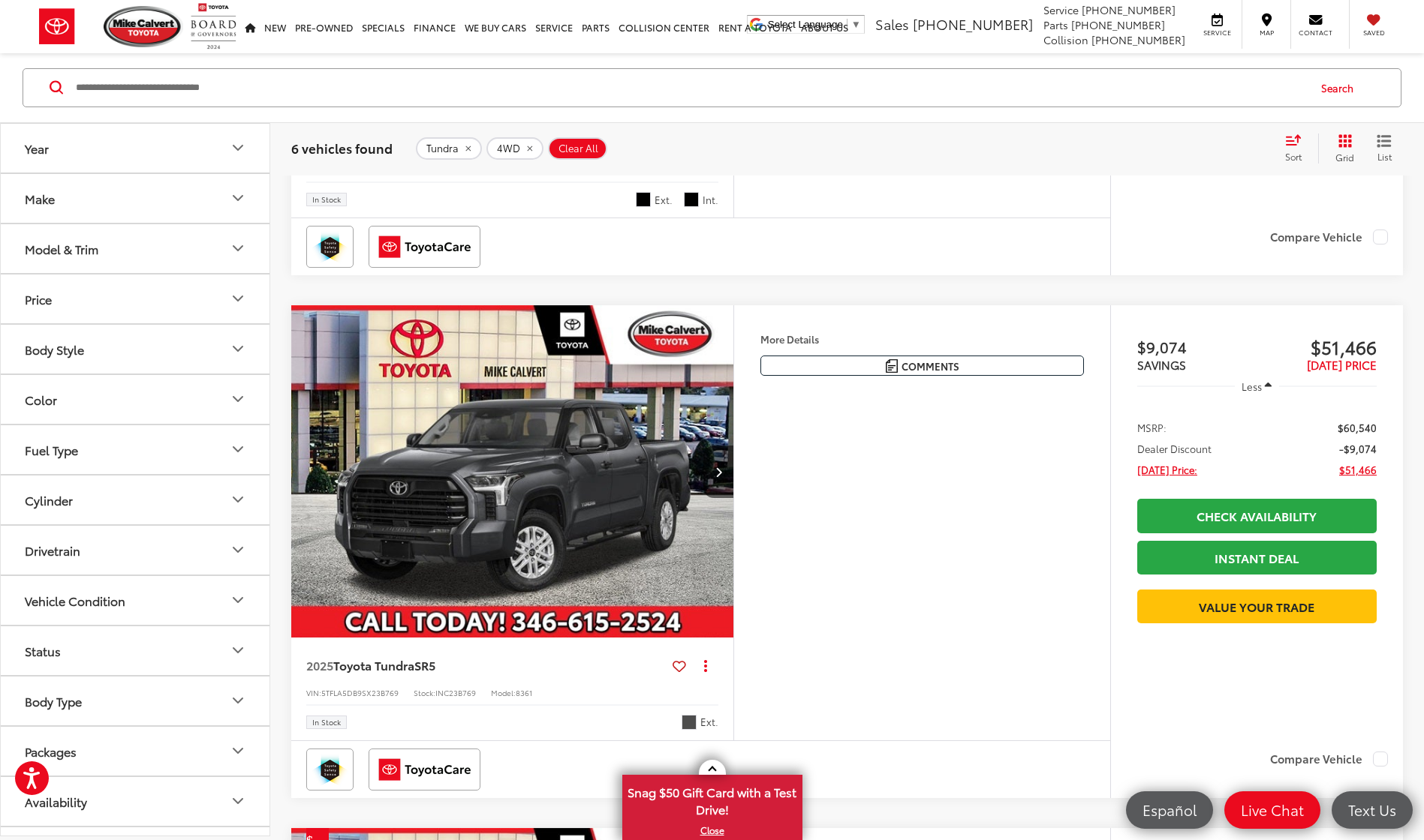
scroll to position [0, 0]
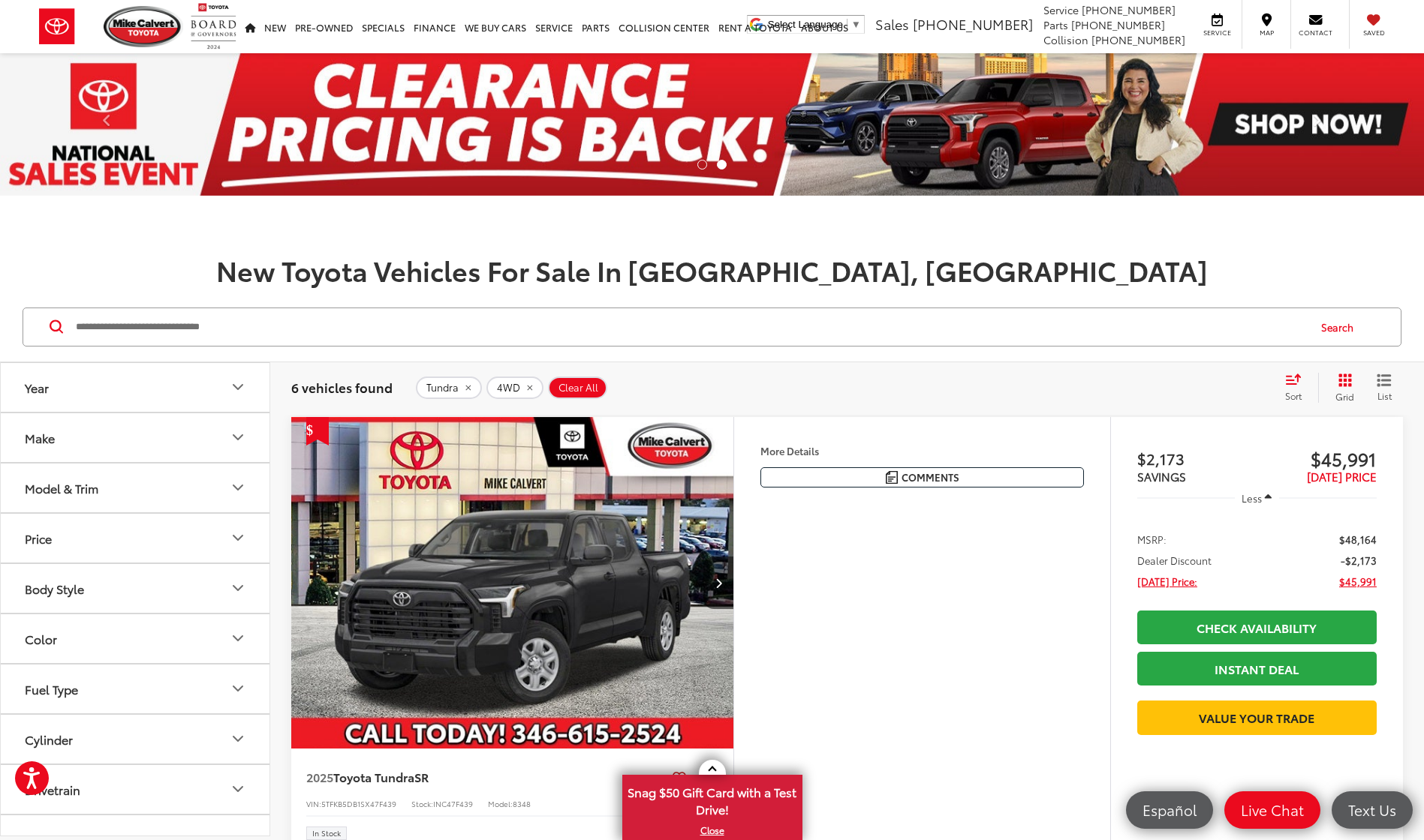
click at [1285, 390] on span "Sort" at bounding box center [1293, 396] width 17 height 13
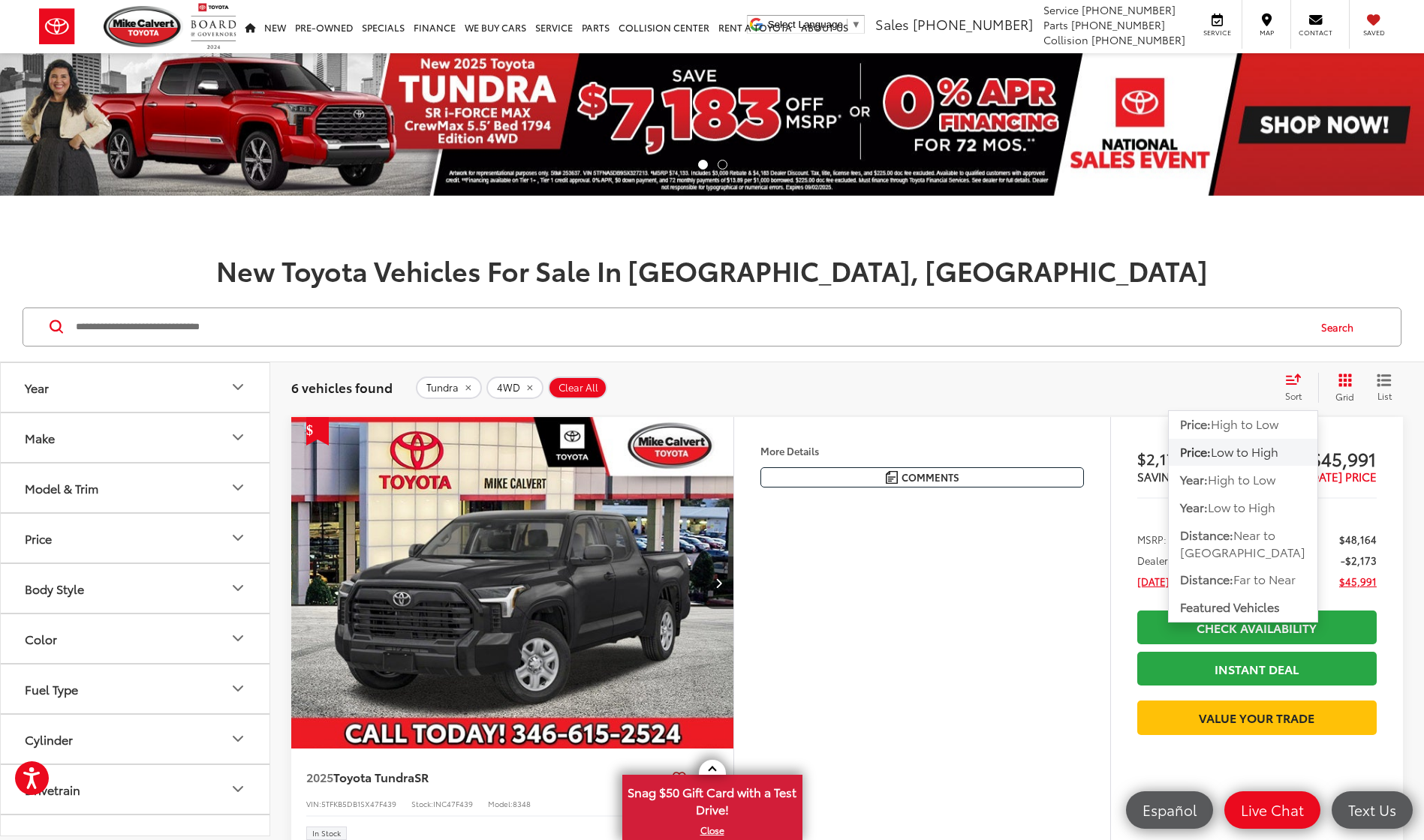
click at [1392, 390] on button "List" at bounding box center [1383, 388] width 37 height 30
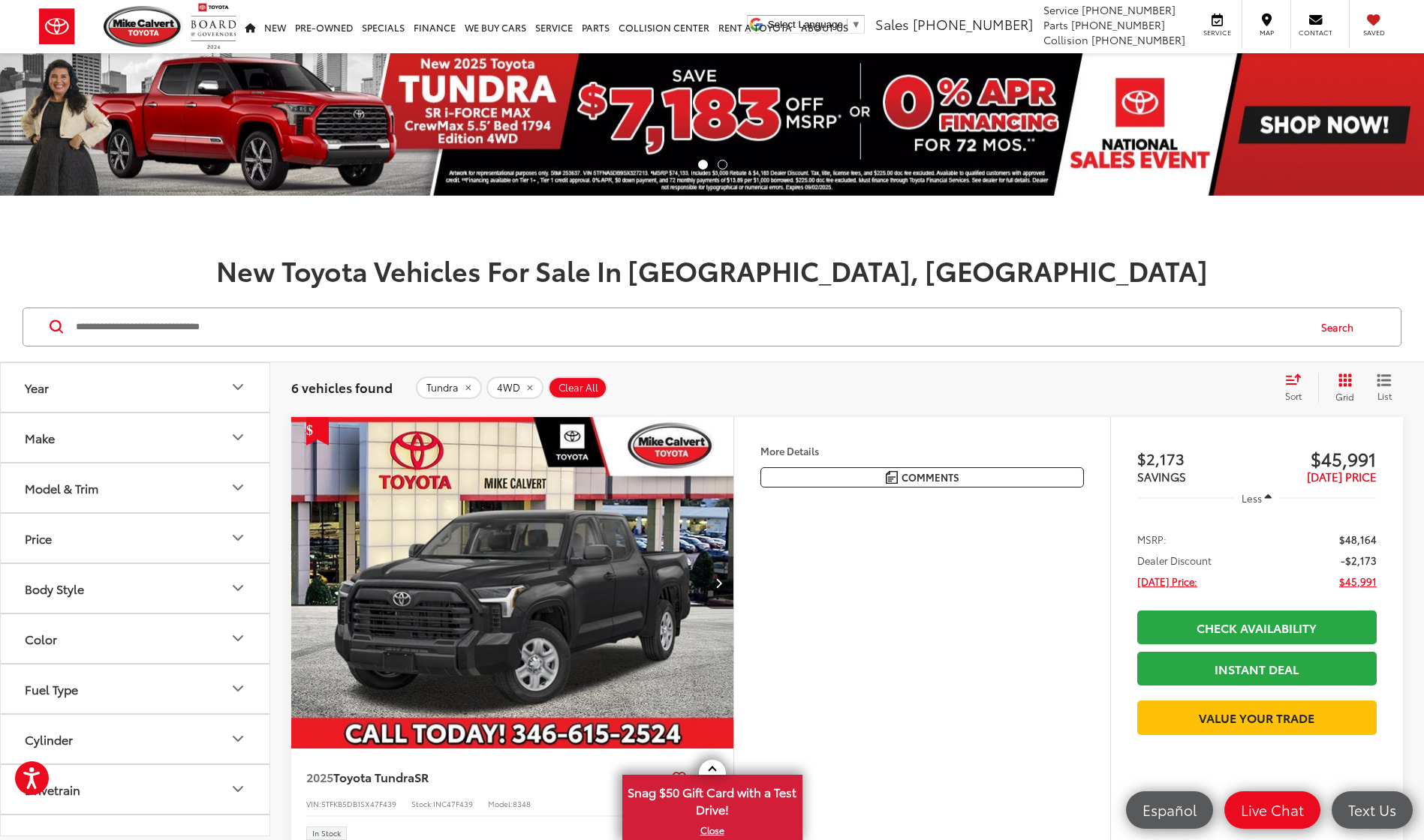
click at [1382, 383] on icon "List View" at bounding box center [1383, 381] width 15 height 14
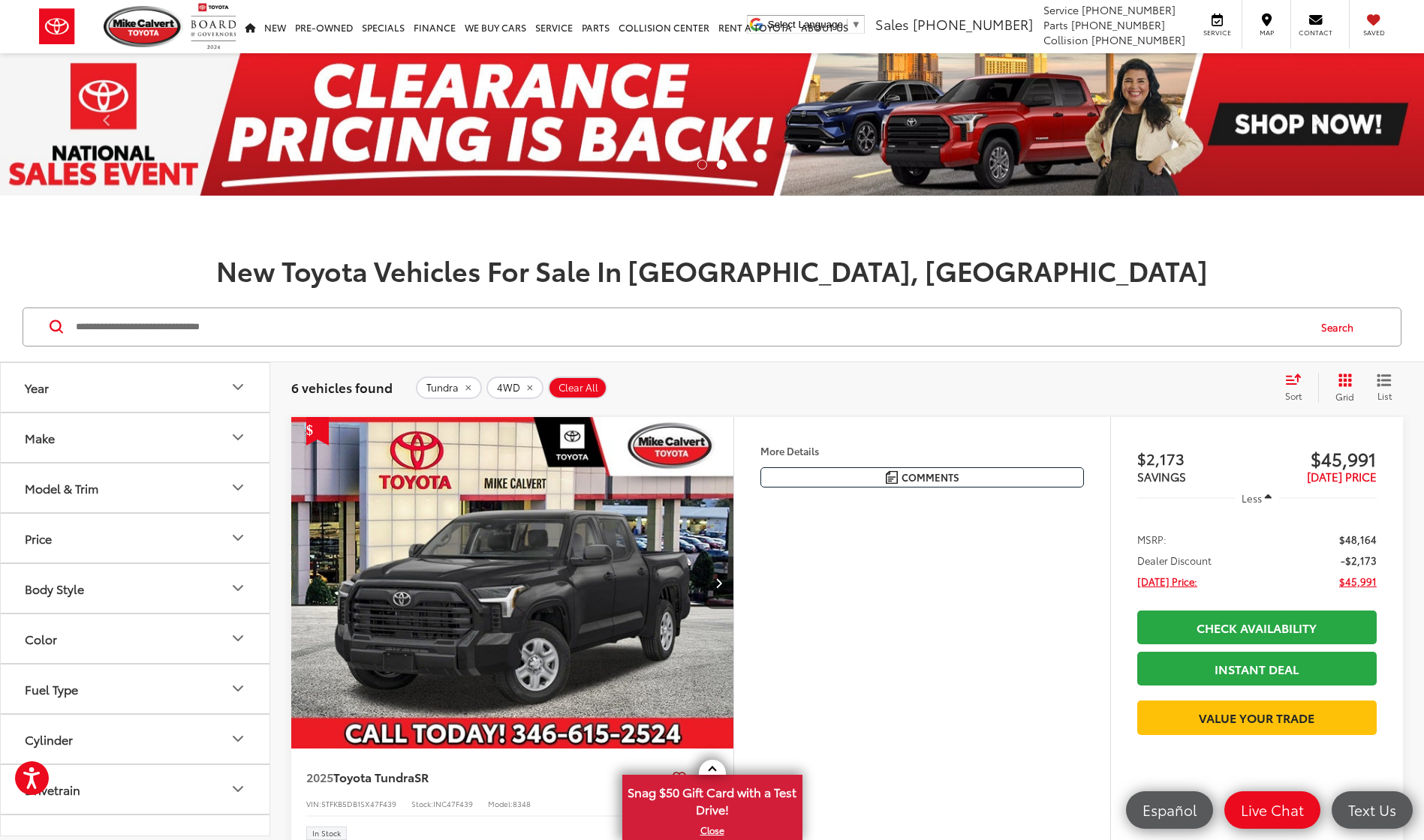
click at [1327, 391] on button "Grid" at bounding box center [1341, 388] width 47 height 30
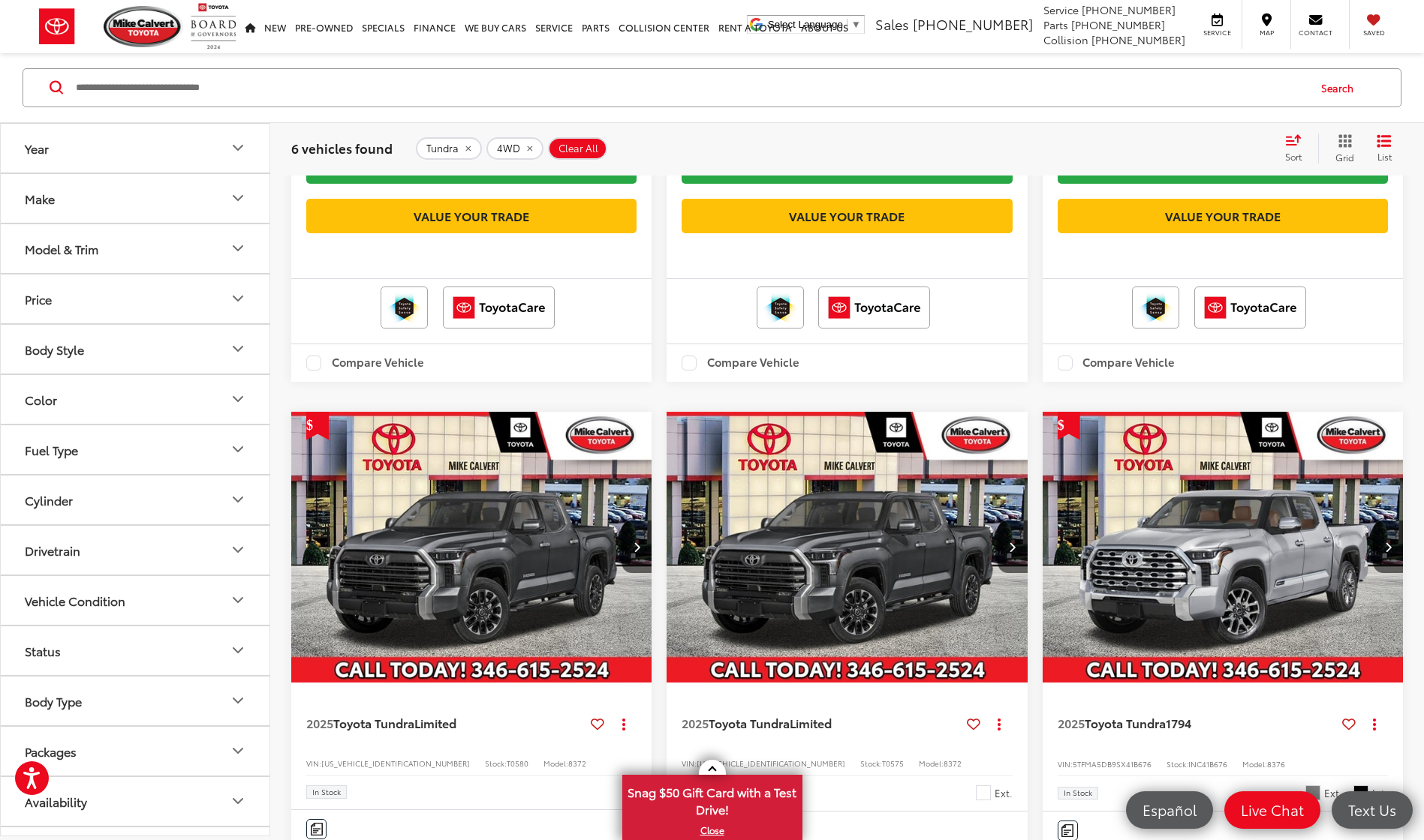
scroll to position [876, 0]
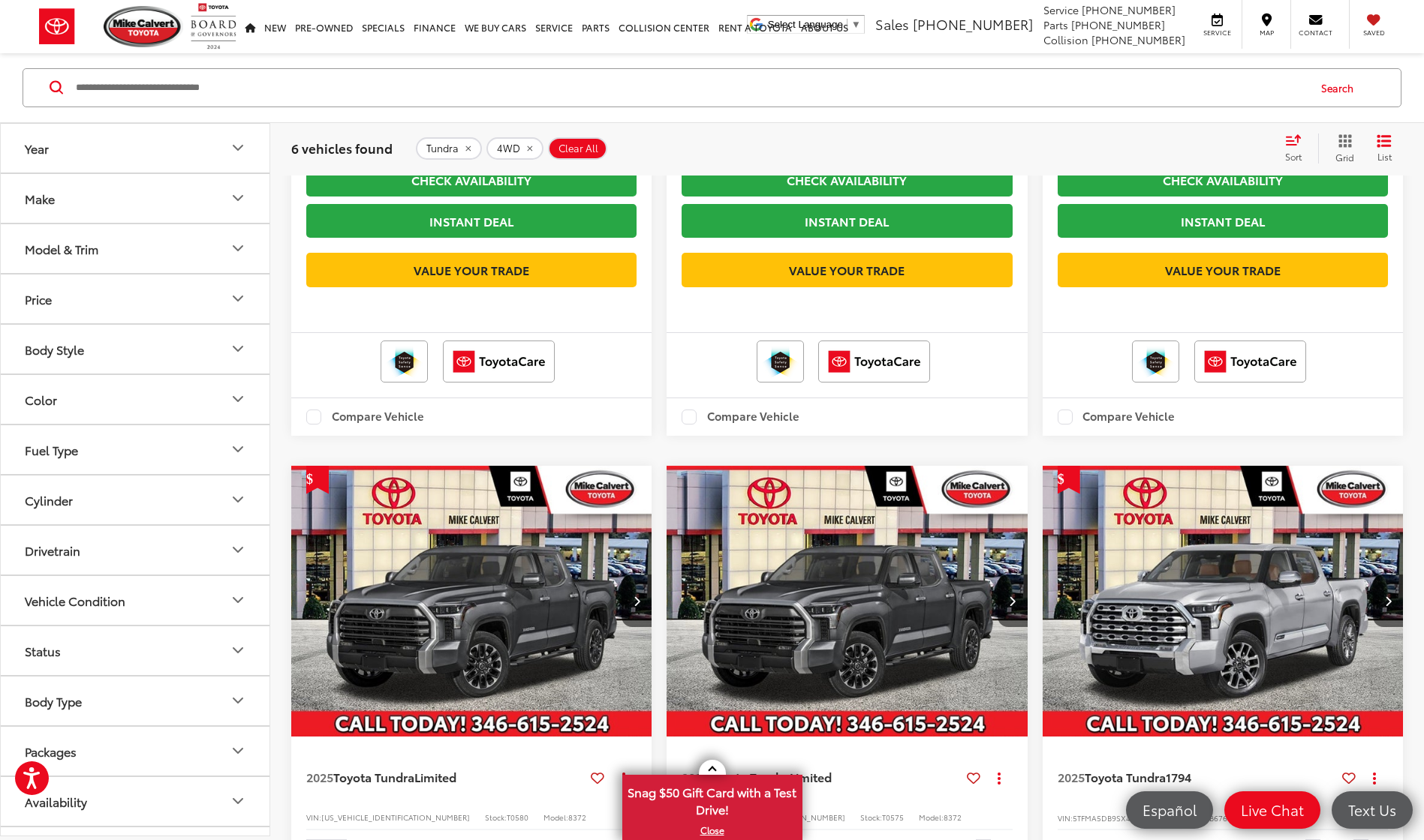
click at [90, 250] on div "Model & Trim" at bounding box center [61, 249] width 74 height 14
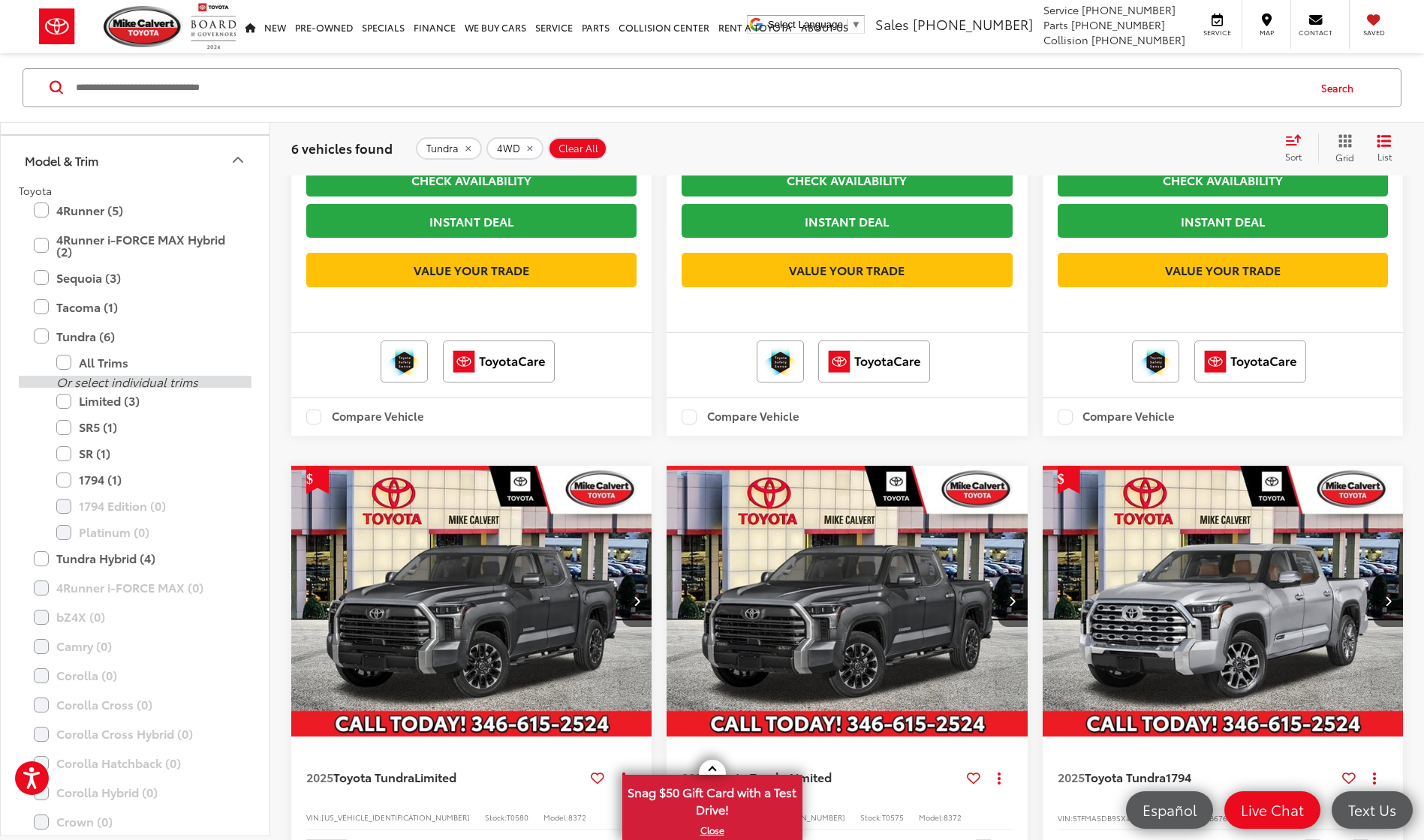
scroll to position [125, 0]
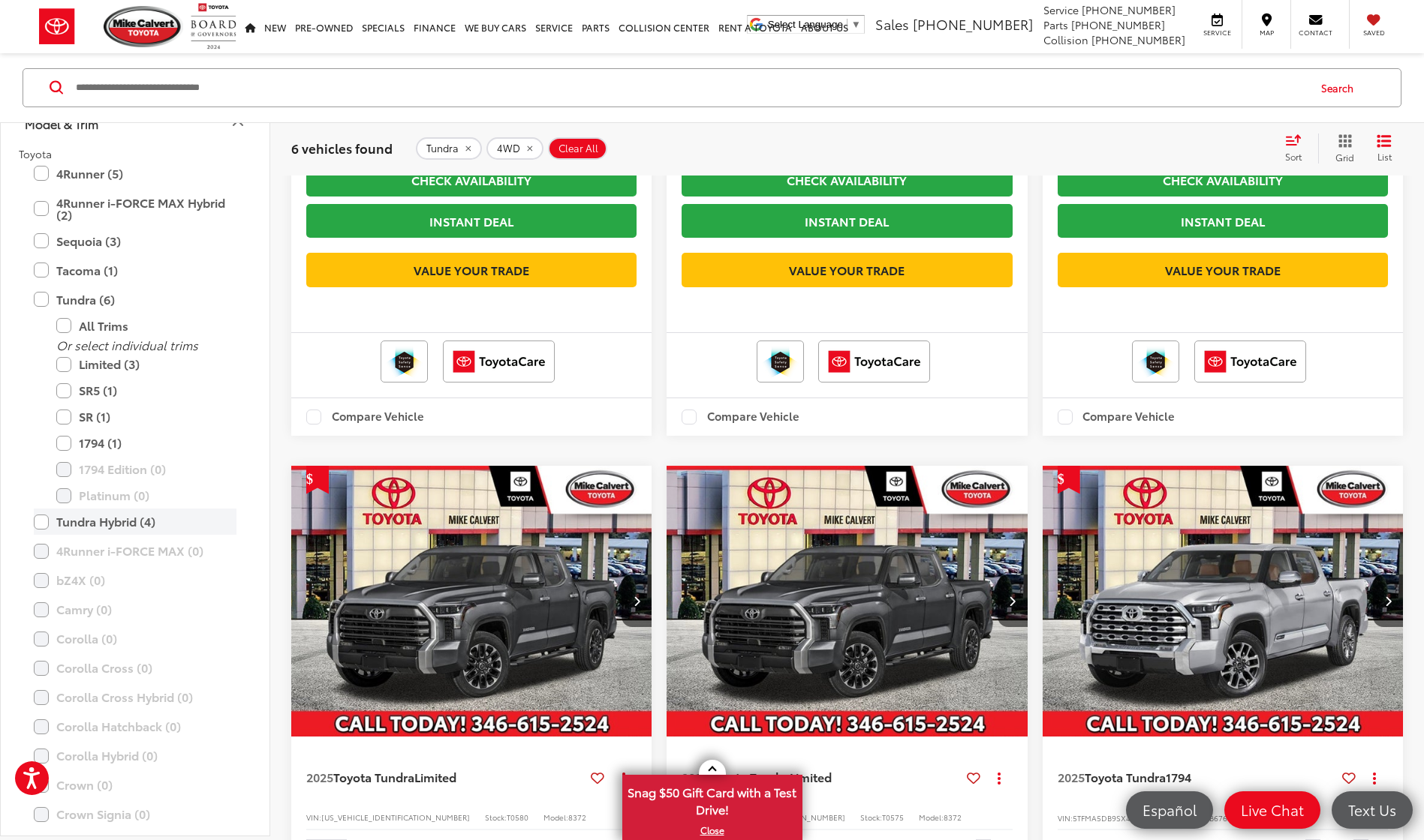
click at [39, 518] on label "Tundra Hybrid (4)" at bounding box center [135, 523] width 203 height 26
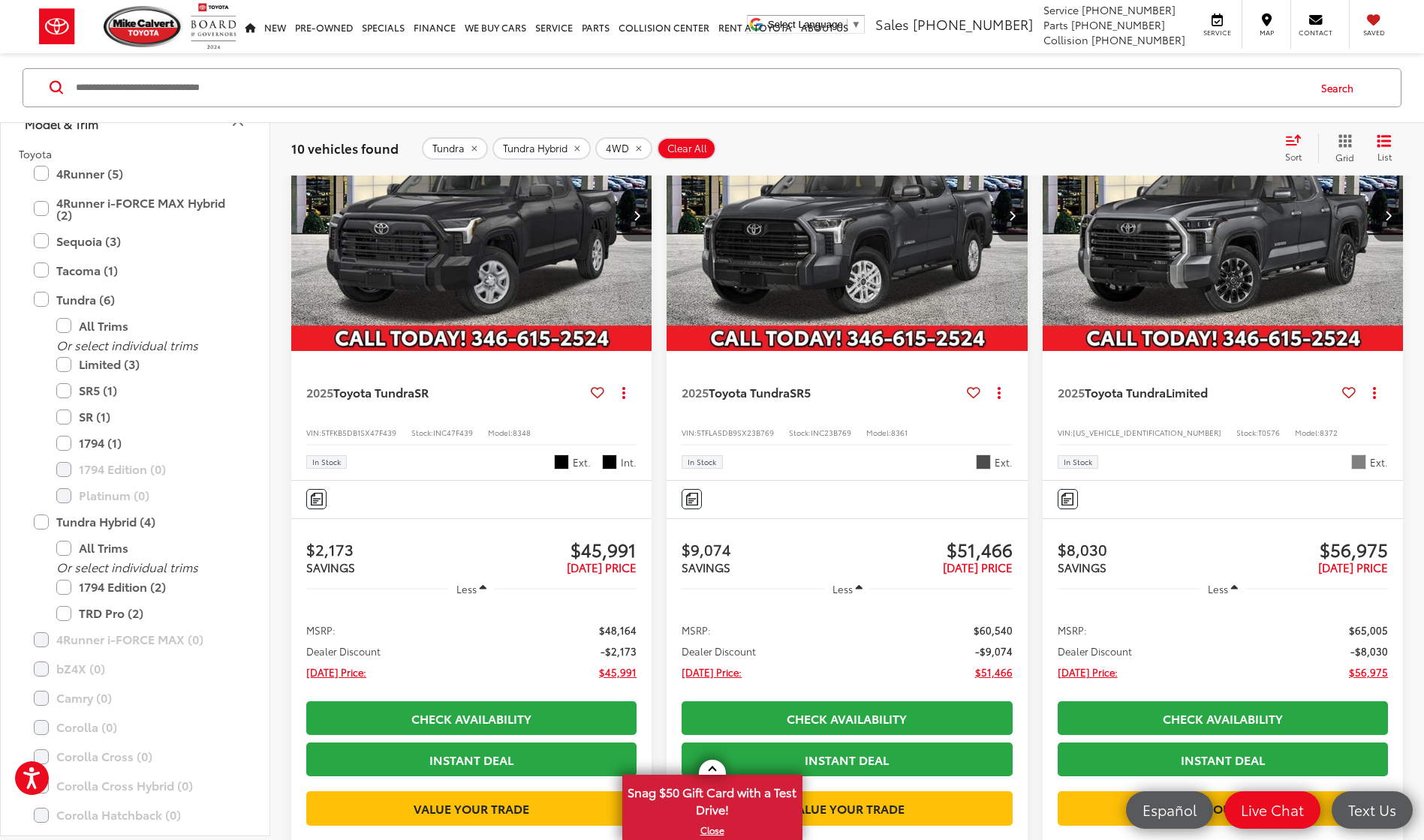
scroll to position [239, 0]
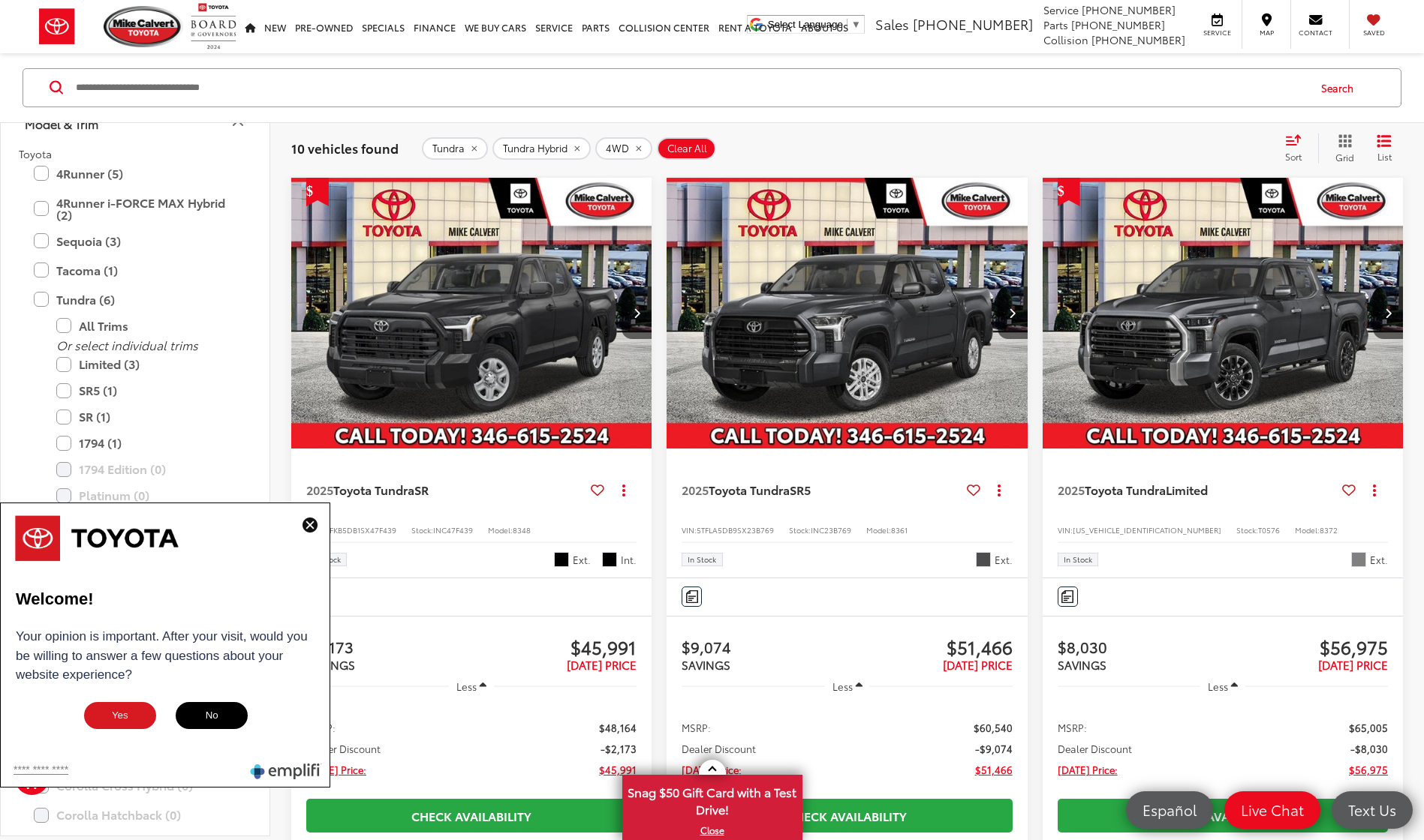
click at [1256, 340] on img "2025 Toyota Tundra Limited 0" at bounding box center [1223, 313] width 363 height 272
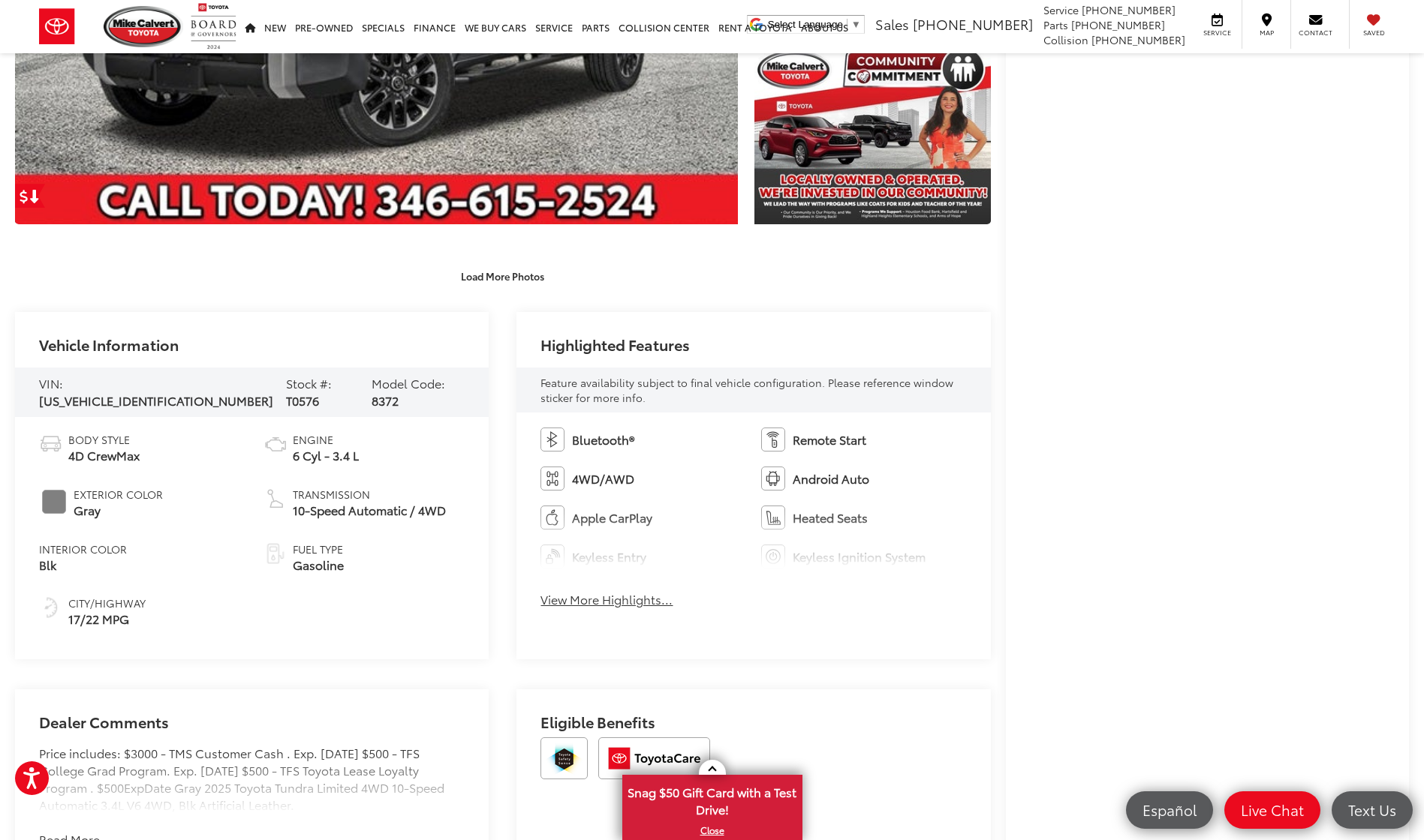
scroll to position [500, 0]
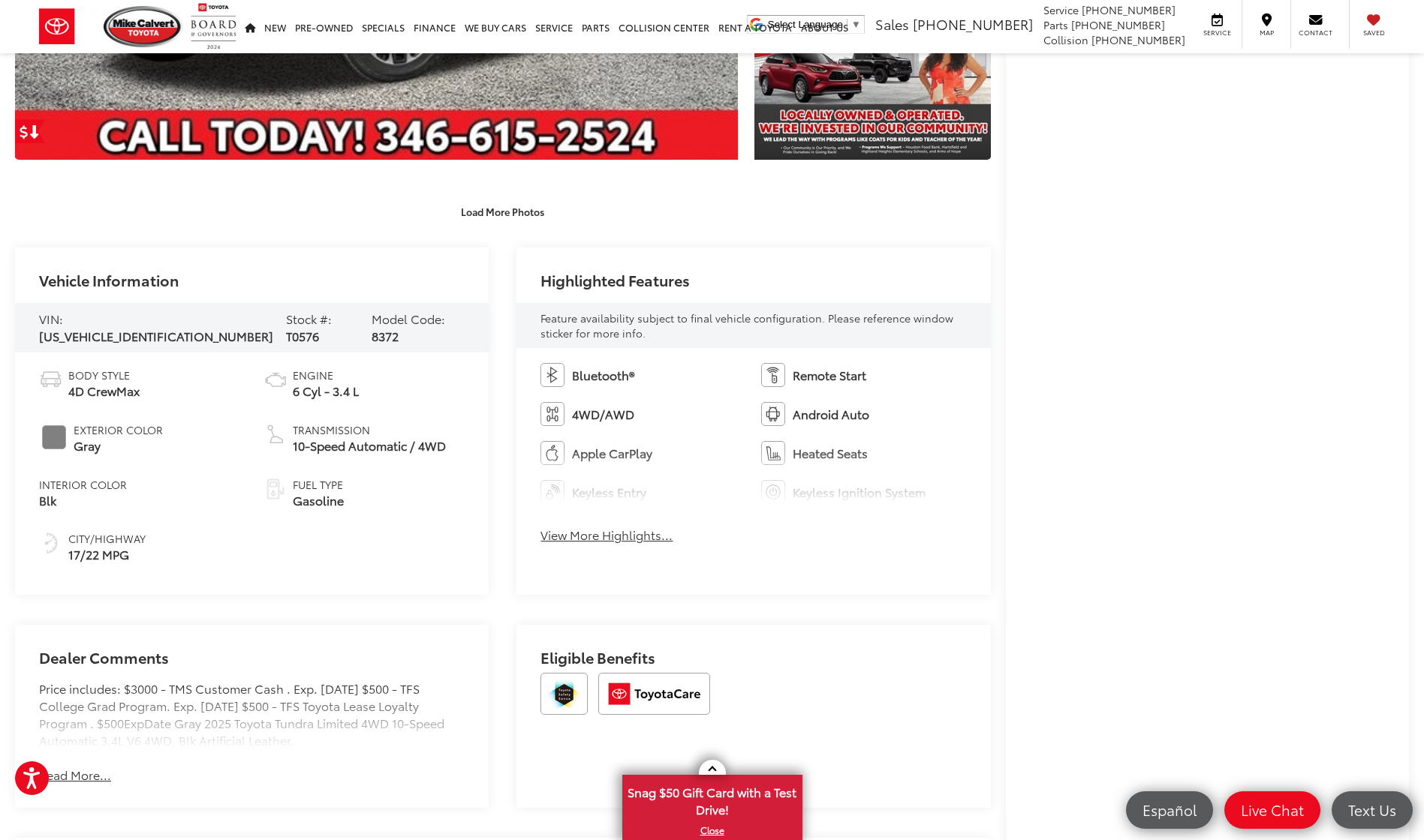
click at [935, 514] on div "Bluetooth® Remote Start 4WD/AWD Android Auto Apple CarPlay Heated Seats Keyless…" at bounding box center [753, 457] width 473 height 220
click at [844, 576] on div "Highlighted Features Feature availability subject to final vehicle configuratio…" at bounding box center [753, 421] width 473 height 347
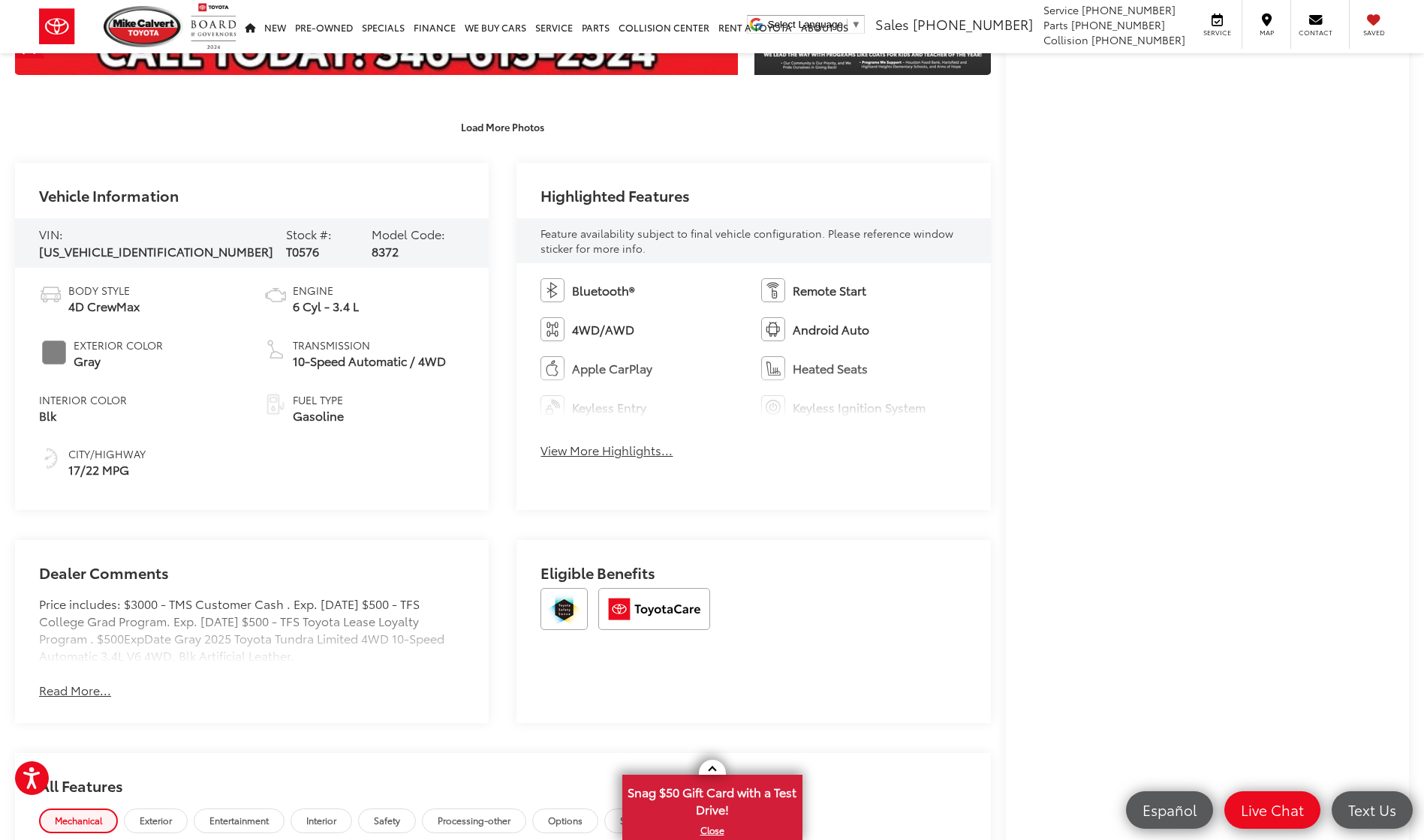
scroll to position [625, 0]
